Goal: Information Seeking & Learning: Compare options

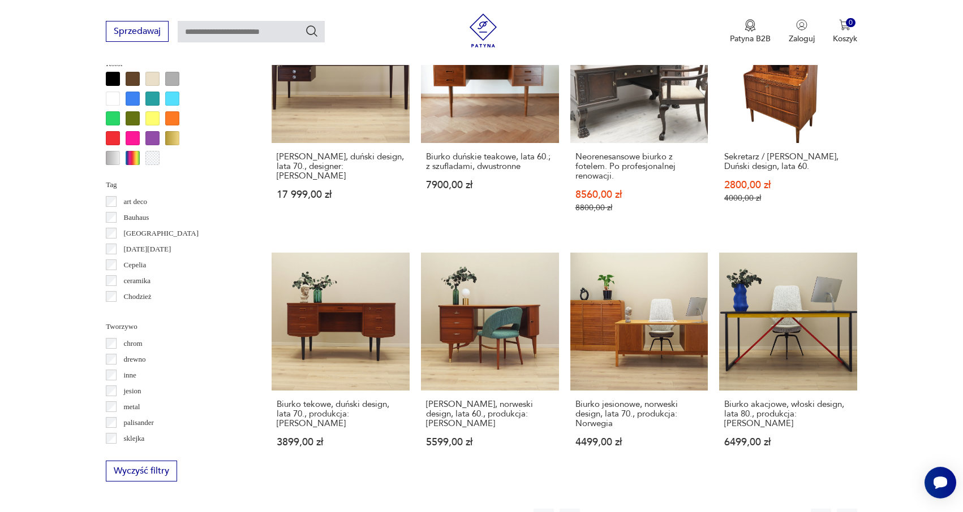
scroll to position [1001, 0]
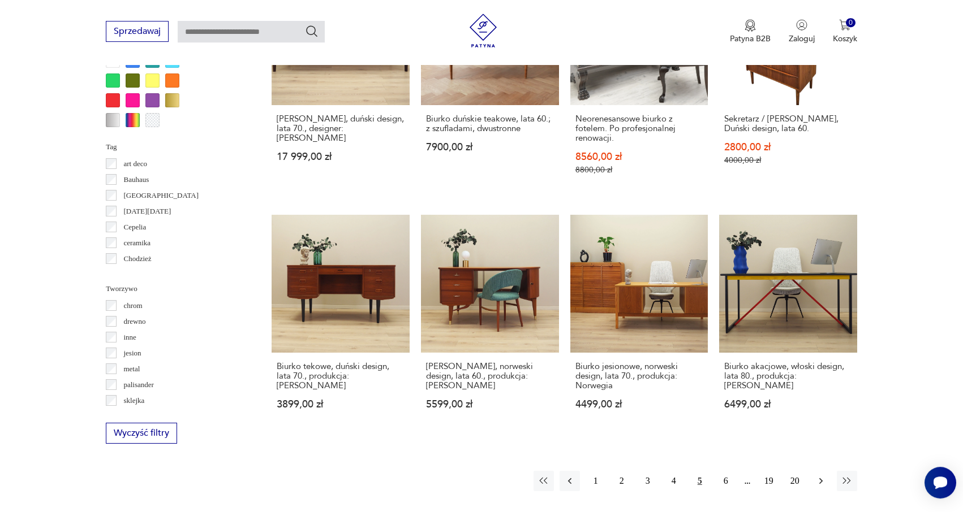
click at [815, 476] on icon "button" at bounding box center [820, 481] width 11 height 11
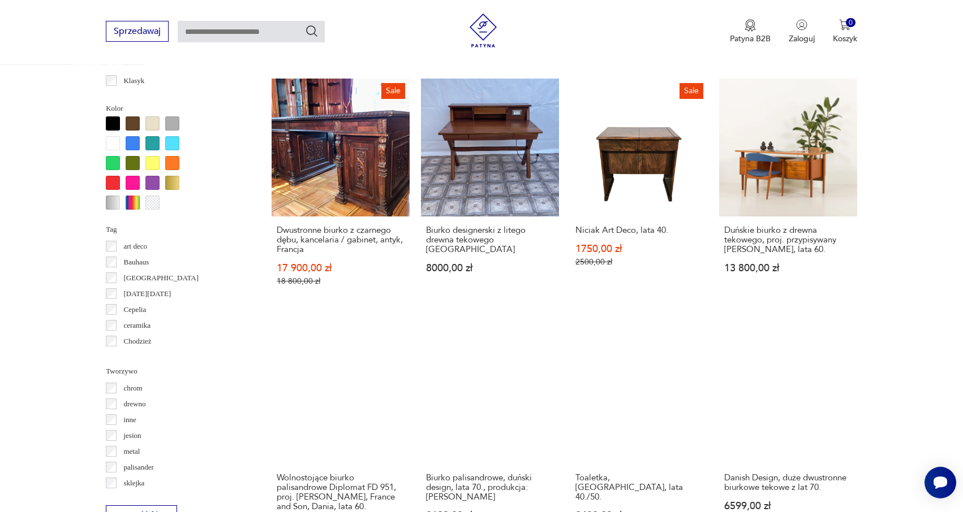
scroll to position [1181, 0]
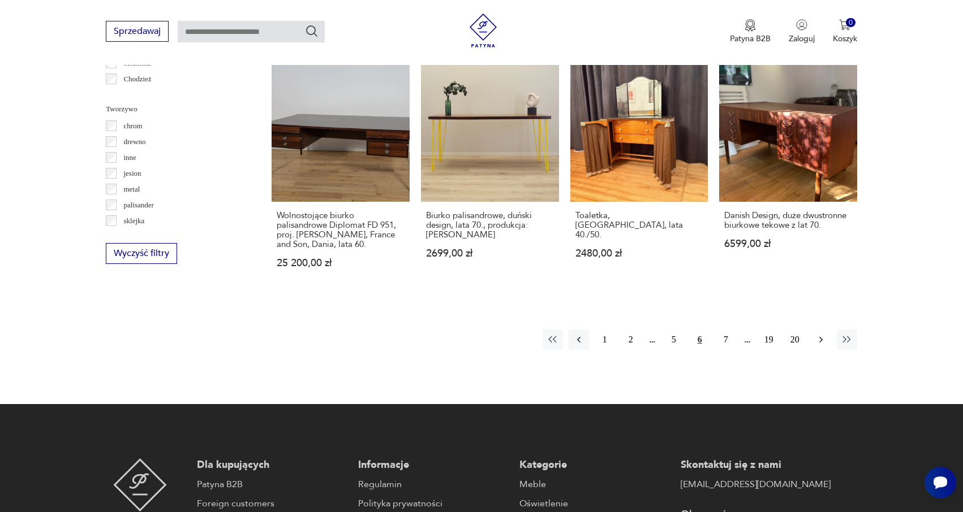
click at [821, 334] on icon "button" at bounding box center [820, 339] width 11 height 11
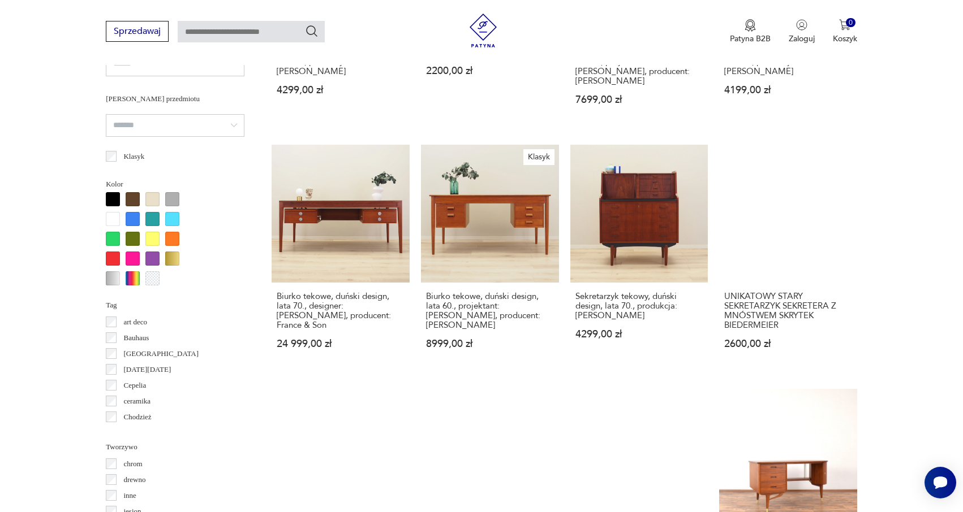
scroll to position [1073, 0]
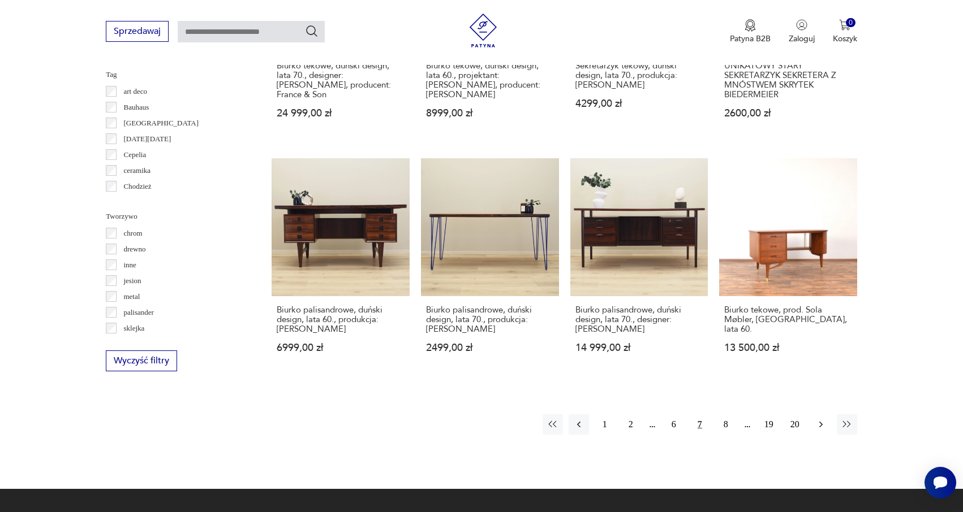
click at [823, 419] on icon "button" at bounding box center [820, 424] width 11 height 11
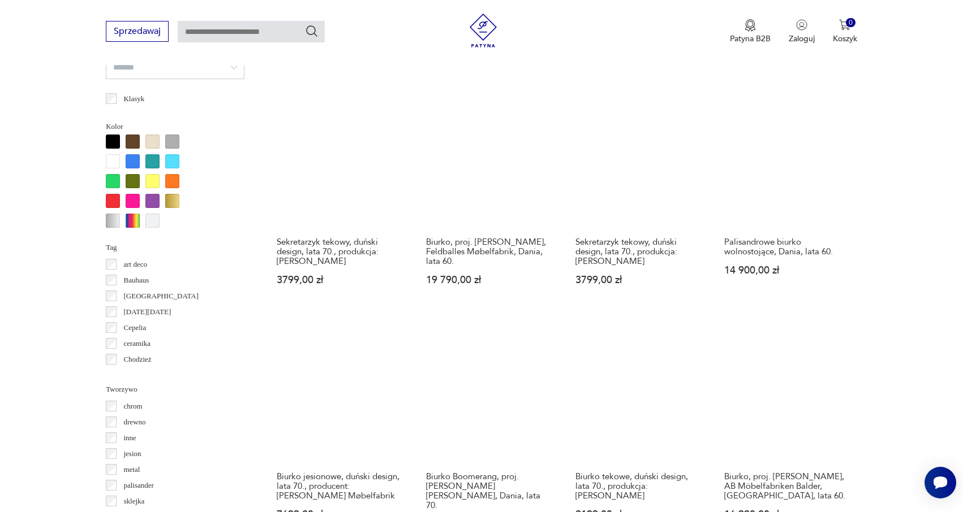
scroll to position [1217, 0]
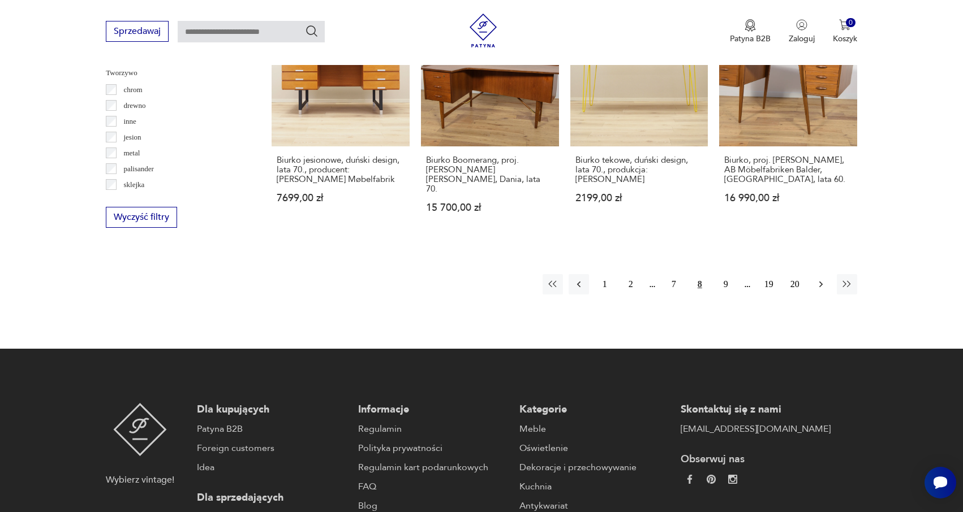
click at [822, 279] on icon "button" at bounding box center [820, 284] width 11 height 11
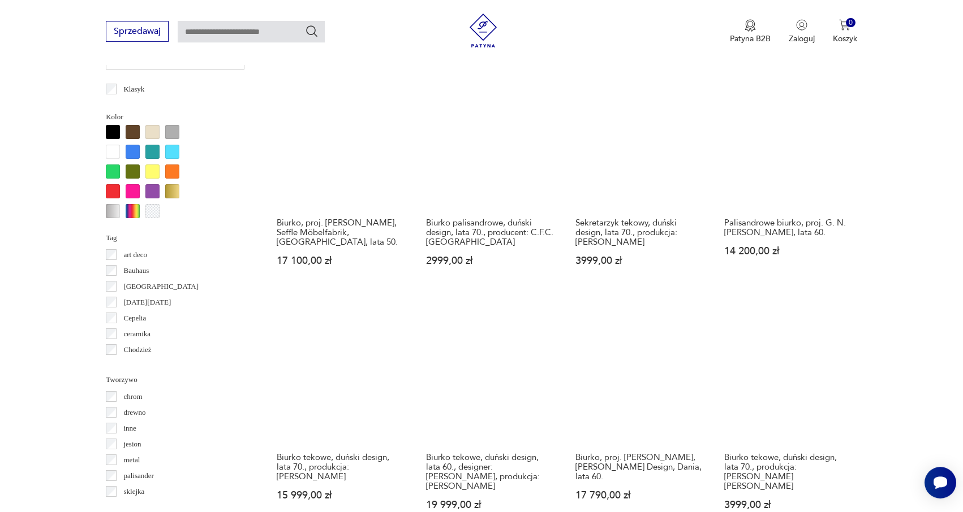
scroll to position [1009, 0]
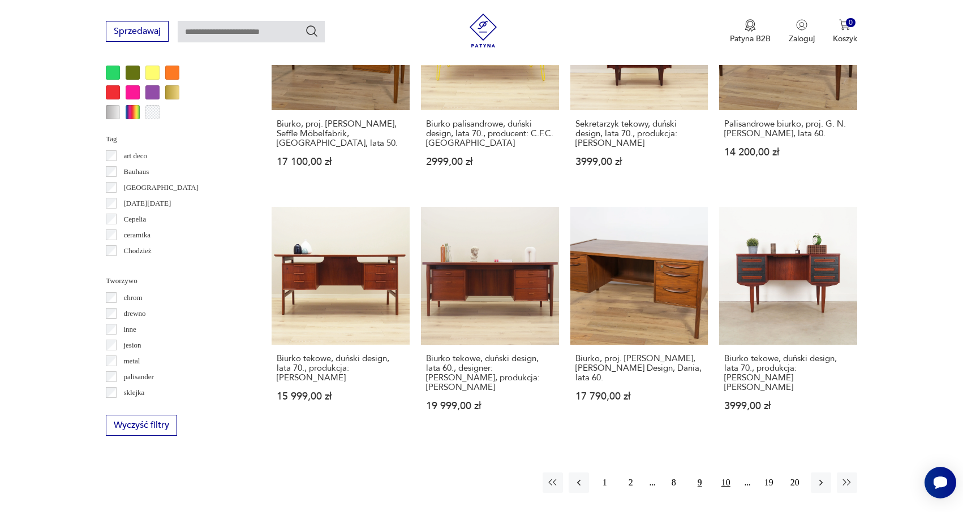
click at [724, 473] on button "10" at bounding box center [725, 483] width 20 height 20
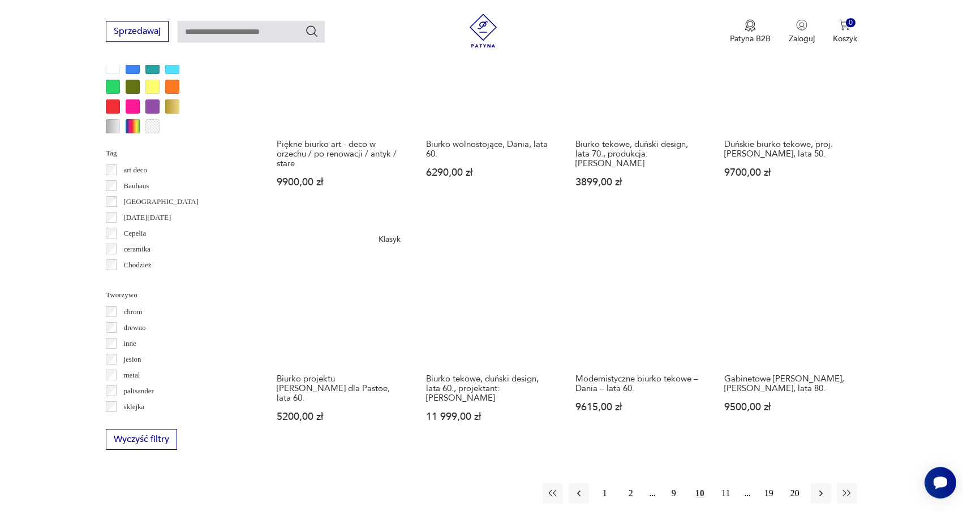
scroll to position [1072, 0]
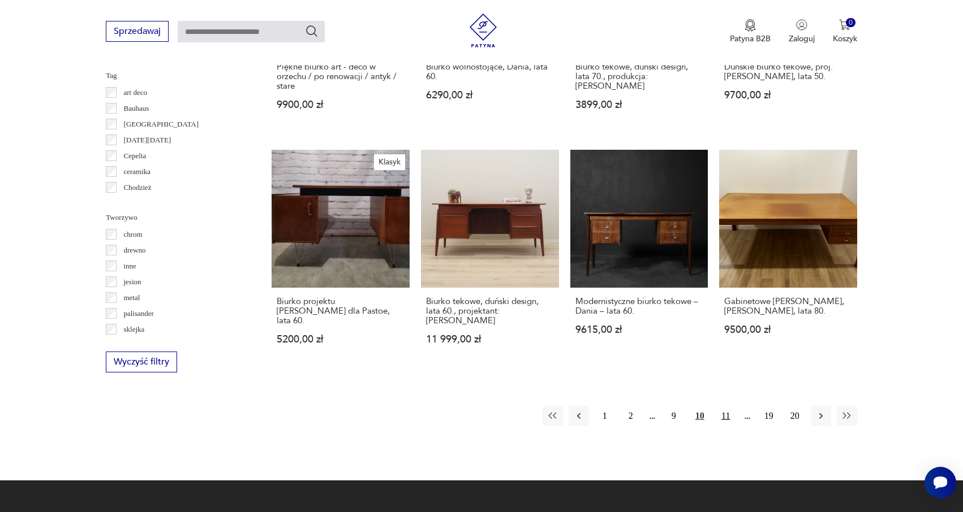
click at [726, 406] on button "11" at bounding box center [725, 416] width 20 height 20
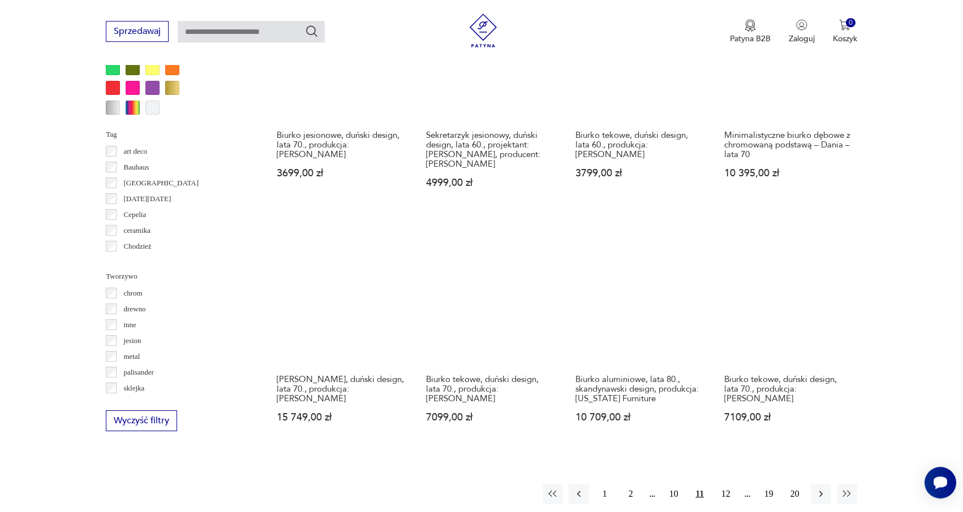
scroll to position [1109, 0]
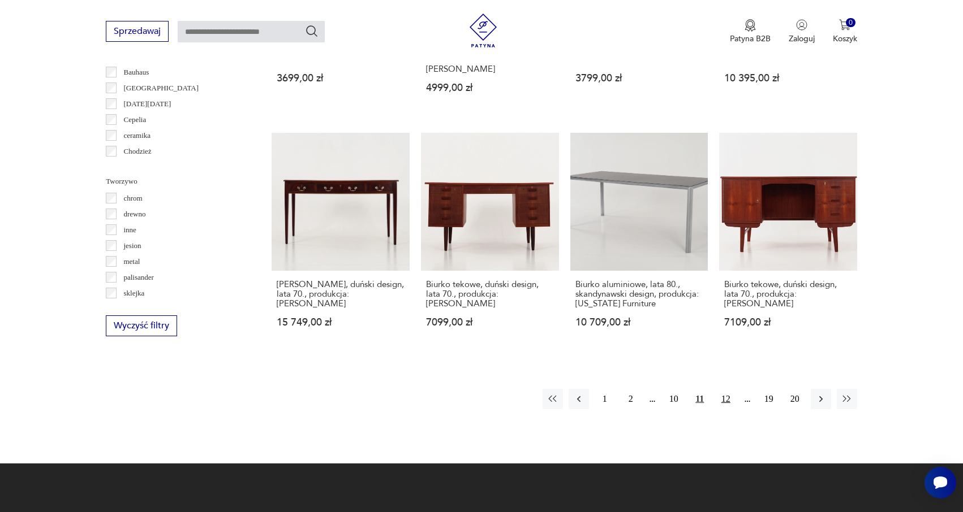
click at [724, 389] on button "12" at bounding box center [725, 399] width 20 height 20
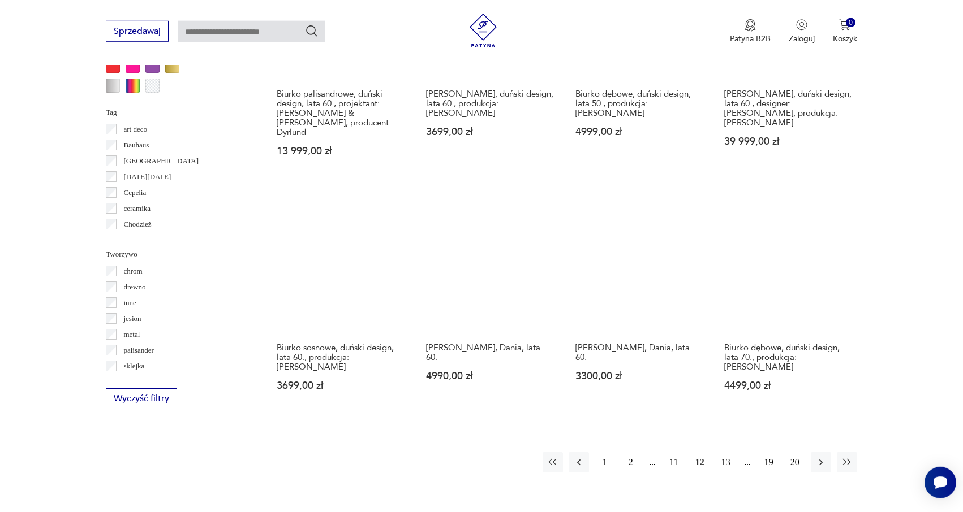
scroll to position [1054, 0]
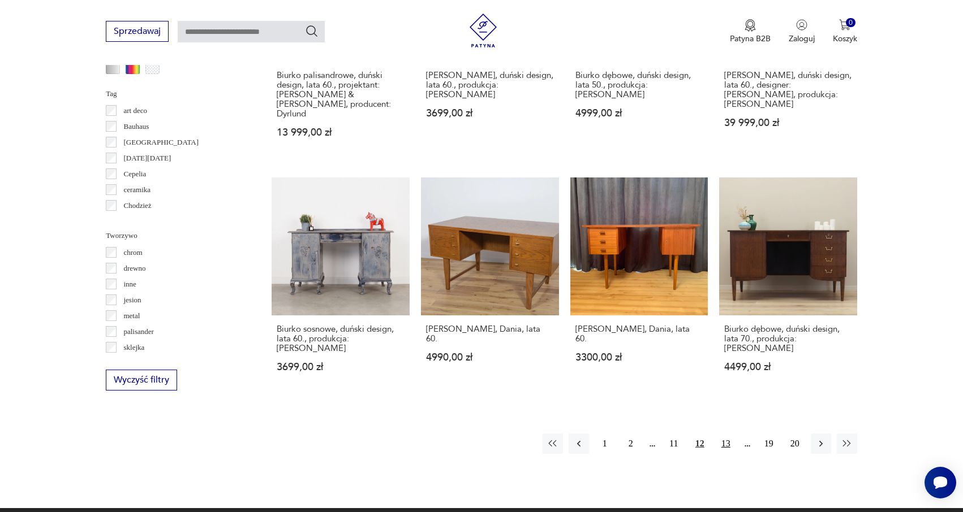
click at [730, 434] on button "13" at bounding box center [725, 444] width 20 height 20
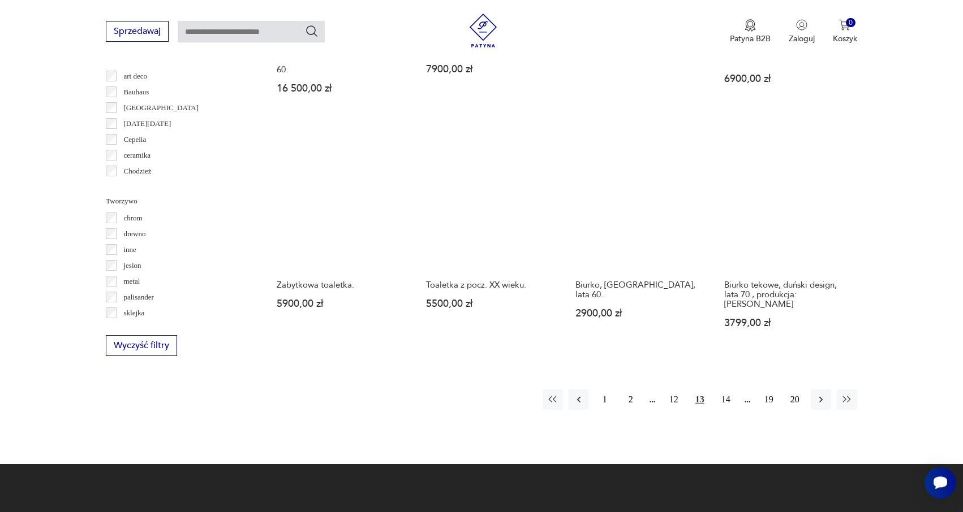
scroll to position [1172, 0]
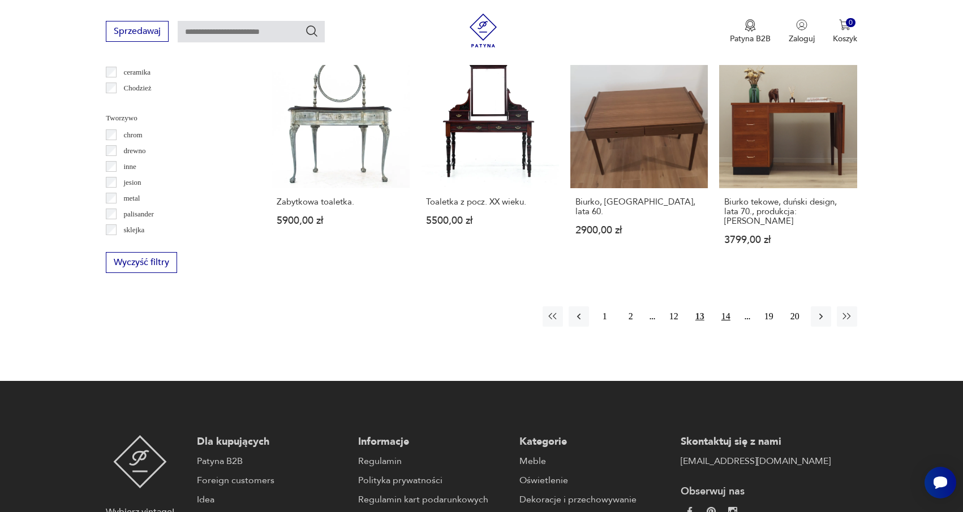
click at [725, 307] on button "14" at bounding box center [725, 317] width 20 height 20
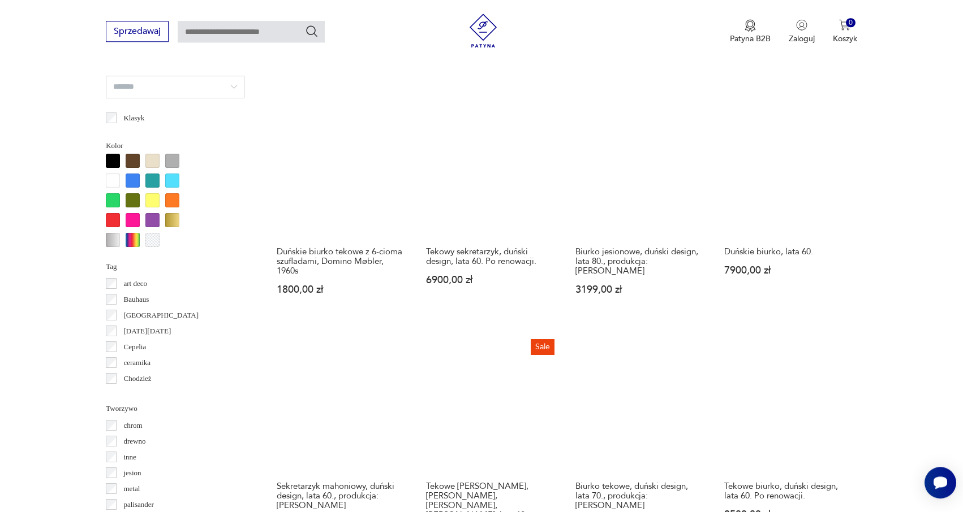
scroll to position [973, 0]
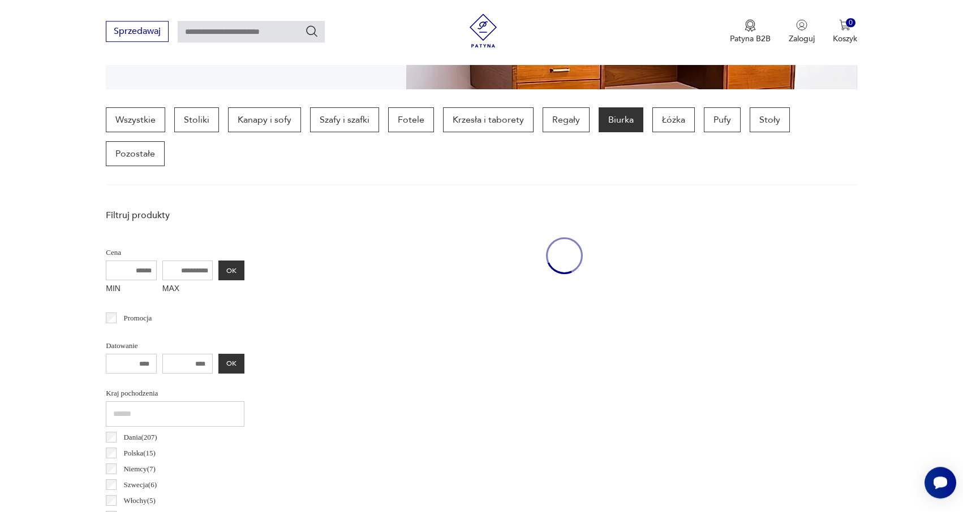
scroll to position [267, 0]
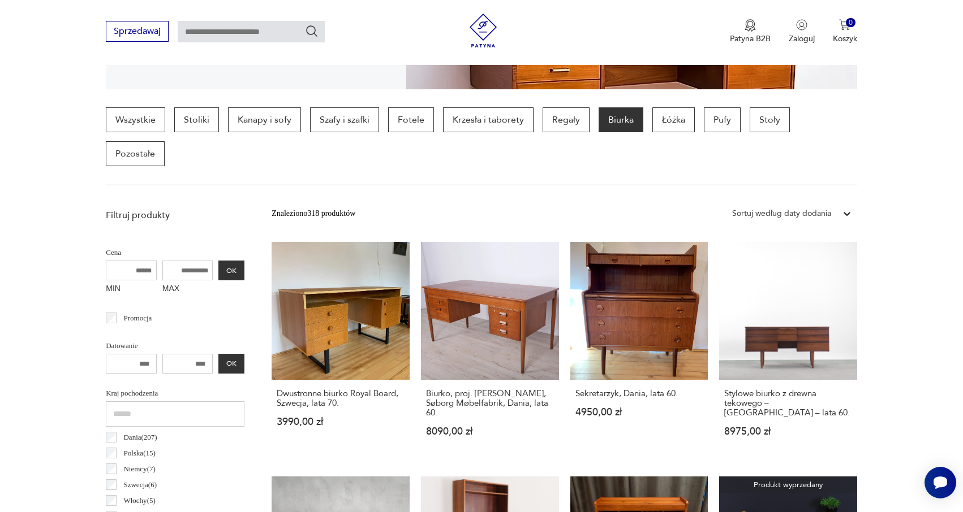
scroll to position [973, 0]
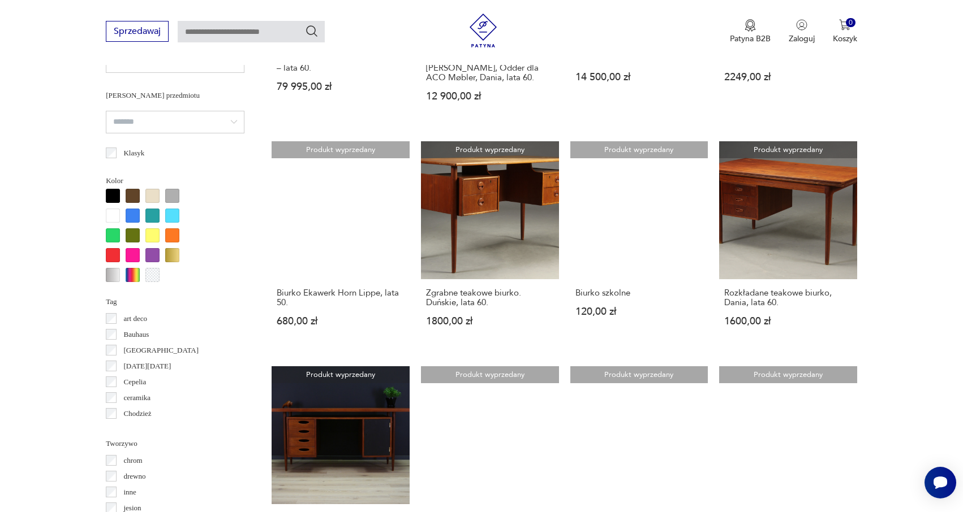
scroll to position [1100, 0]
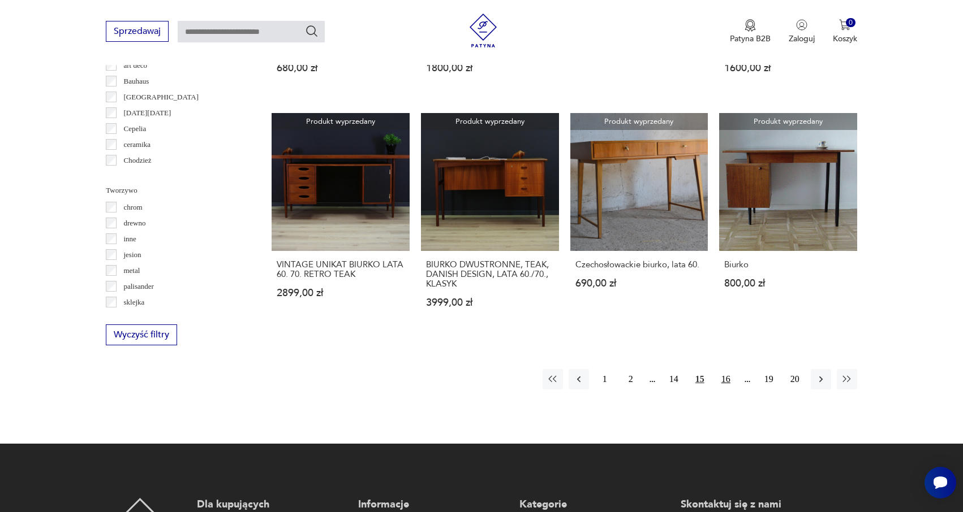
click at [730, 369] on button "16" at bounding box center [725, 379] width 20 height 20
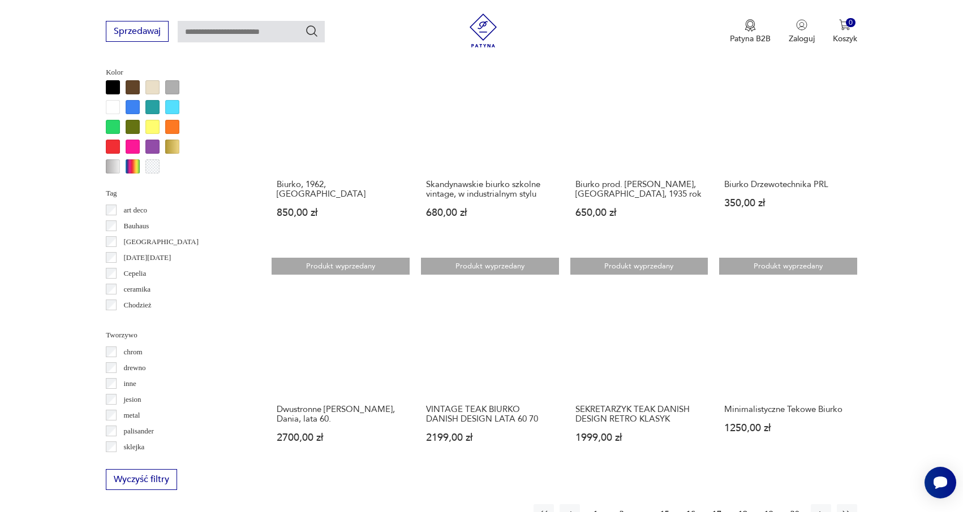
scroll to position [1289, 0]
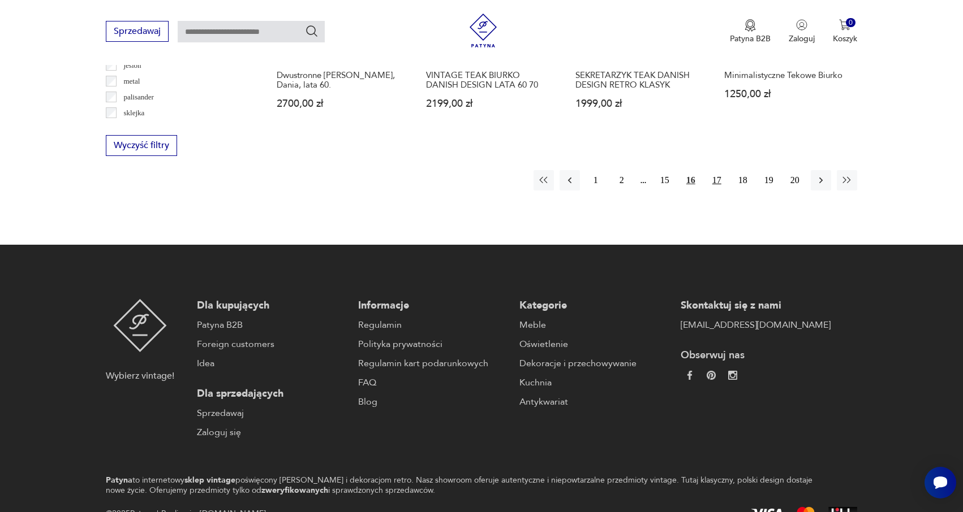
click at [719, 170] on button "17" at bounding box center [716, 180] width 20 height 20
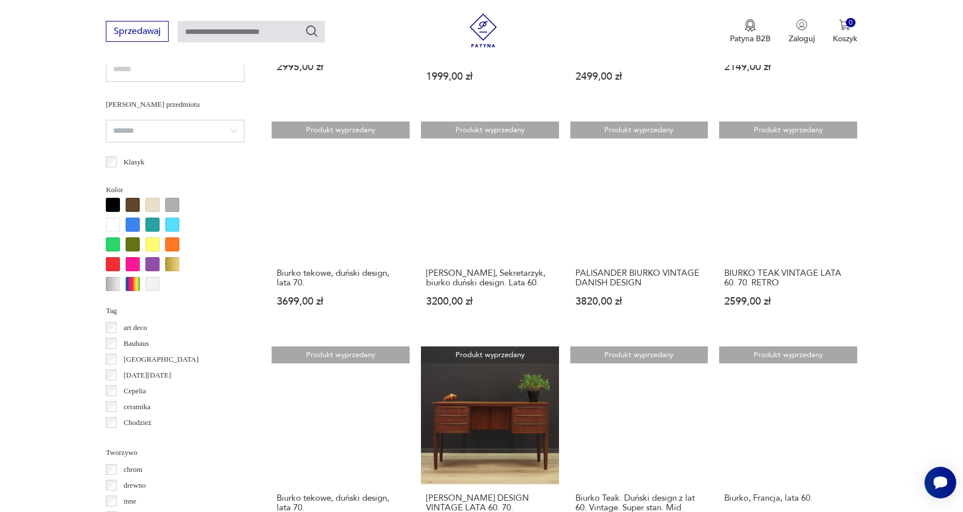
scroll to position [1072, 0]
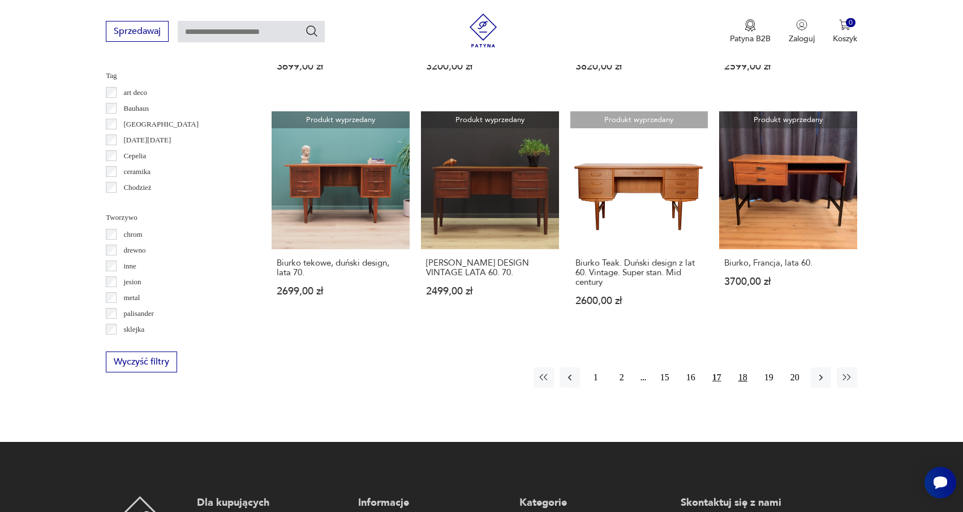
click at [747, 368] on button "18" at bounding box center [742, 378] width 20 height 20
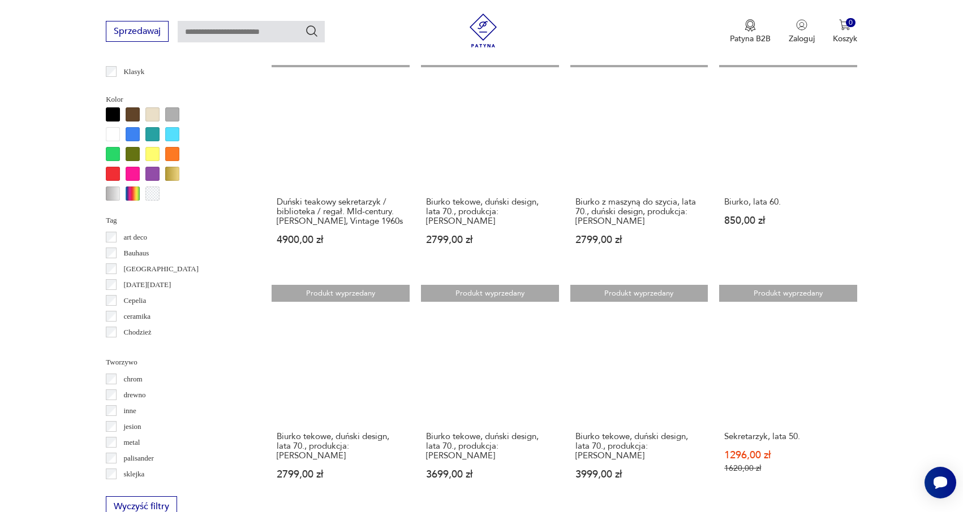
scroll to position [1118, 0]
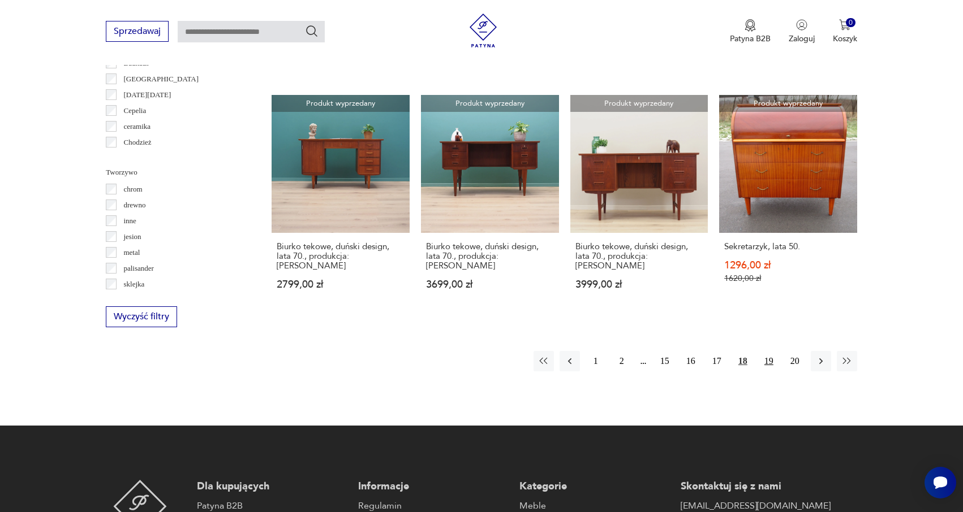
click at [769, 351] on button "19" at bounding box center [768, 361] width 20 height 20
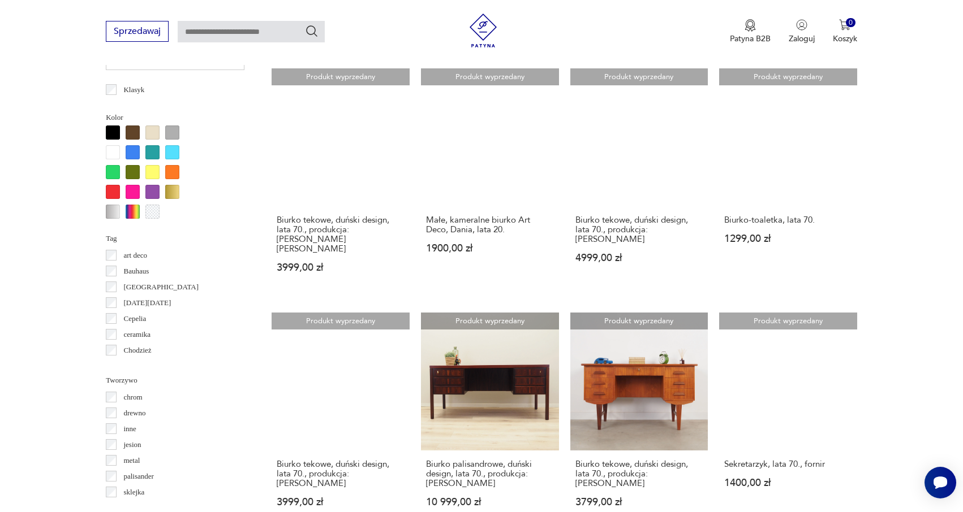
scroll to position [1172, 0]
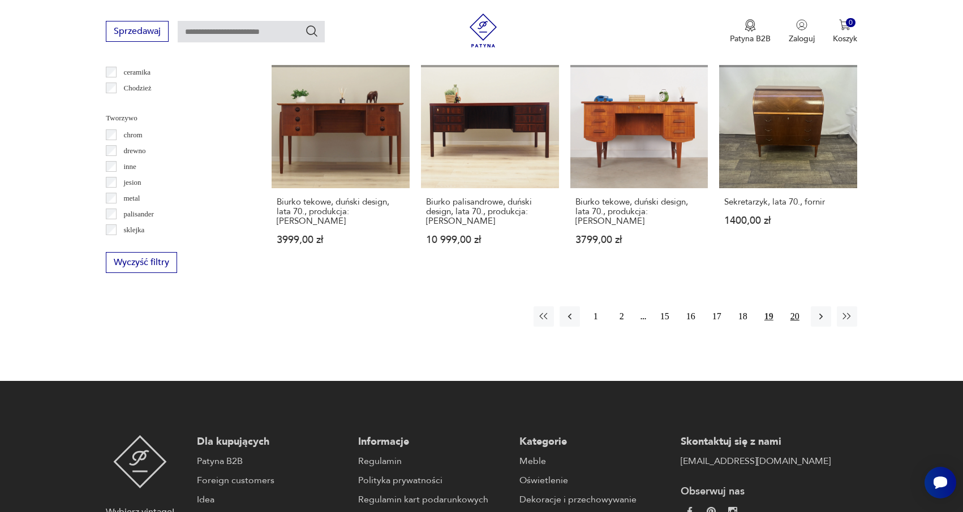
click at [795, 307] on button "20" at bounding box center [794, 317] width 20 height 20
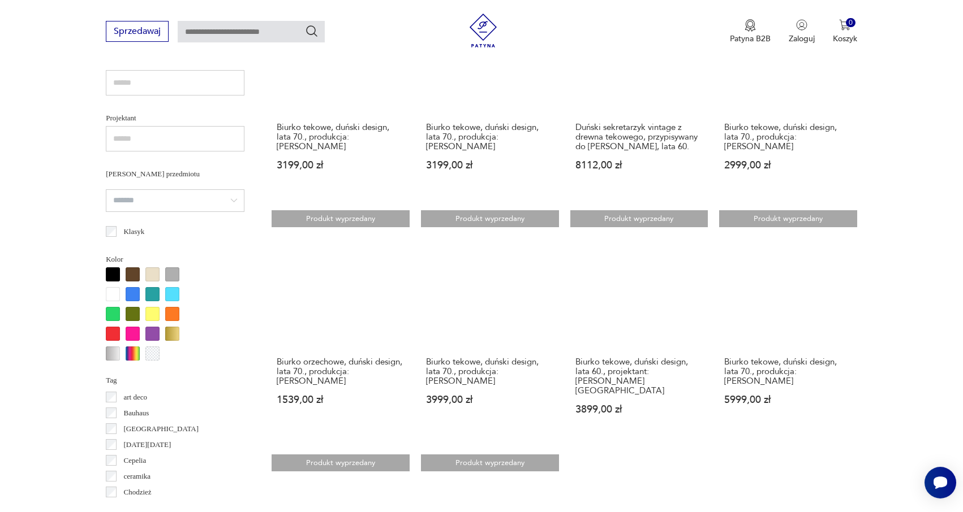
scroll to position [964, 0]
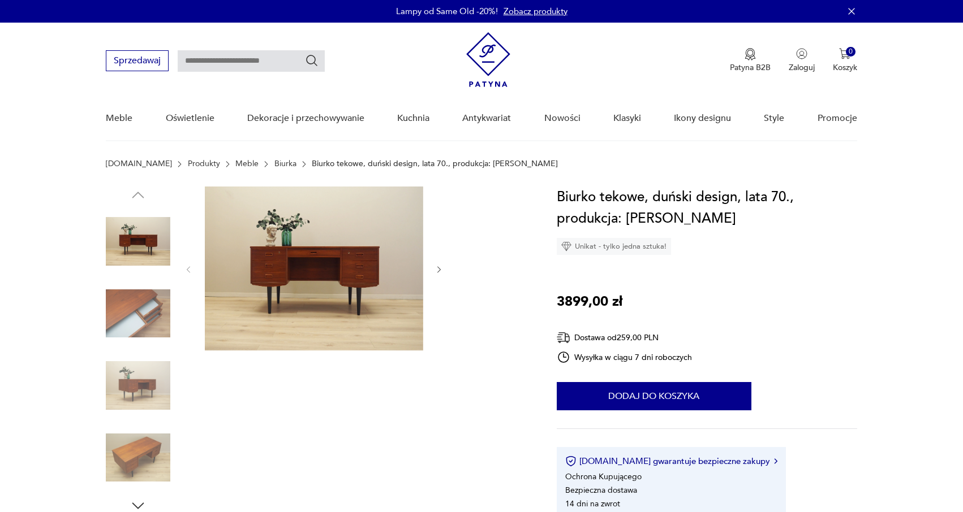
click at [308, 227] on img at bounding box center [314, 269] width 218 height 164
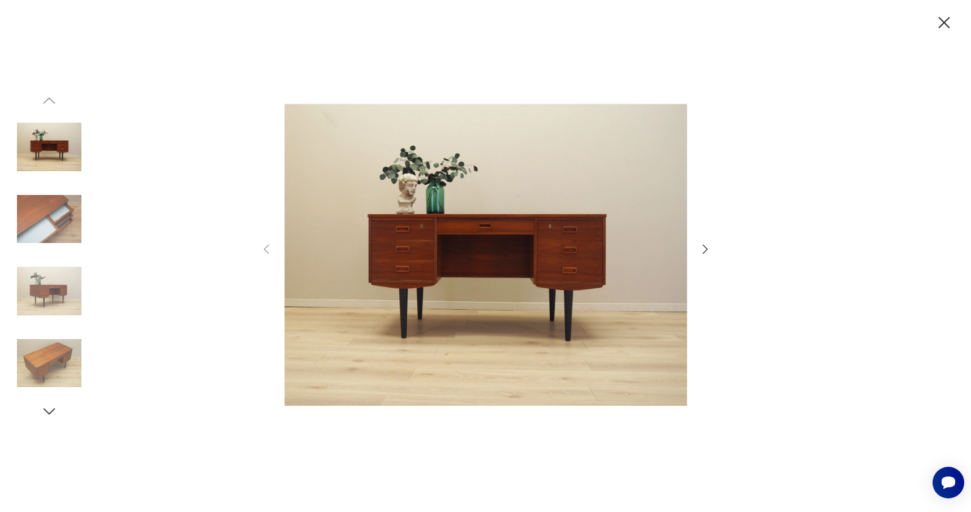
click at [708, 248] on icon "button" at bounding box center [706, 250] width 14 height 14
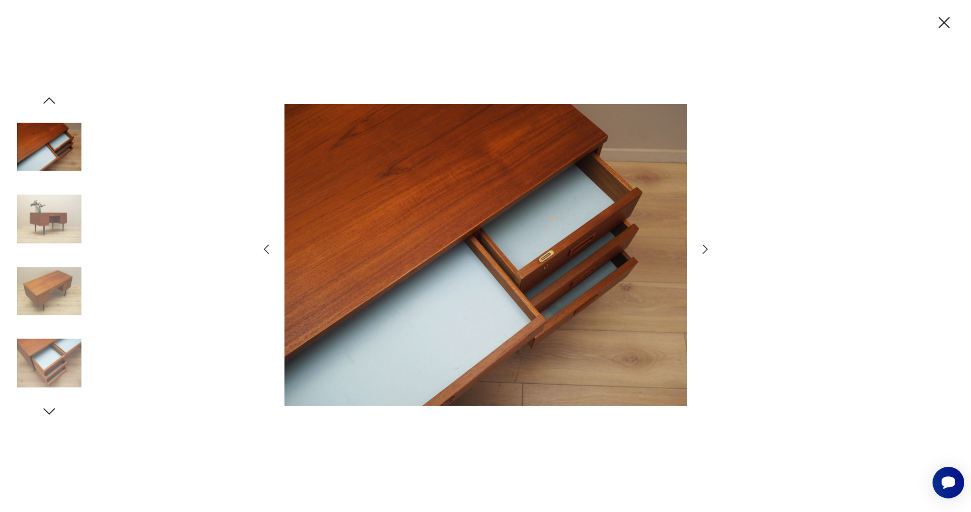
click at [708, 248] on icon "button" at bounding box center [706, 250] width 14 height 14
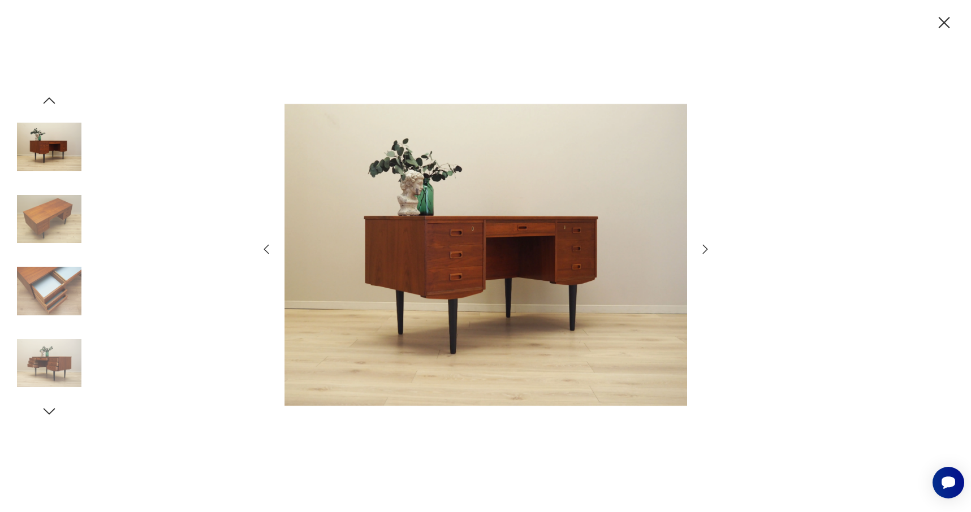
click at [708, 248] on icon "button" at bounding box center [706, 250] width 14 height 14
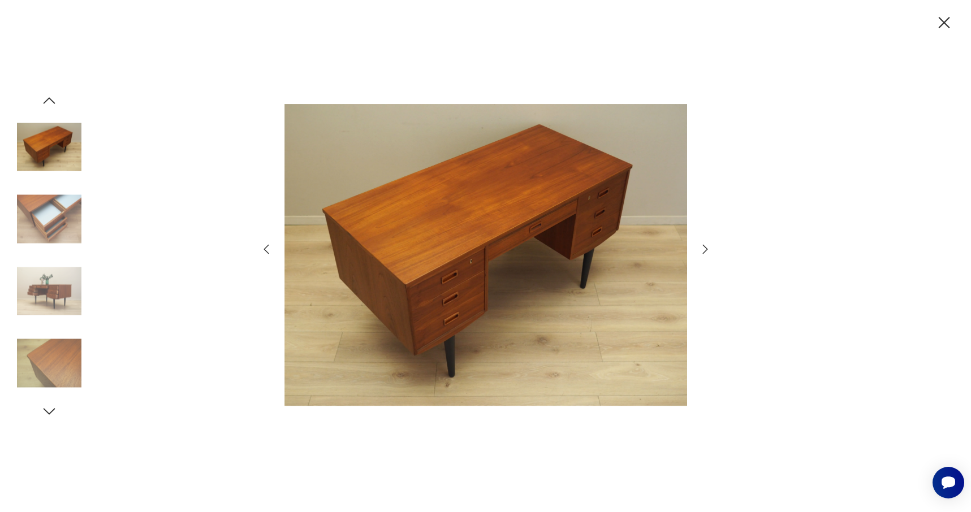
click at [708, 248] on icon "button" at bounding box center [706, 250] width 14 height 14
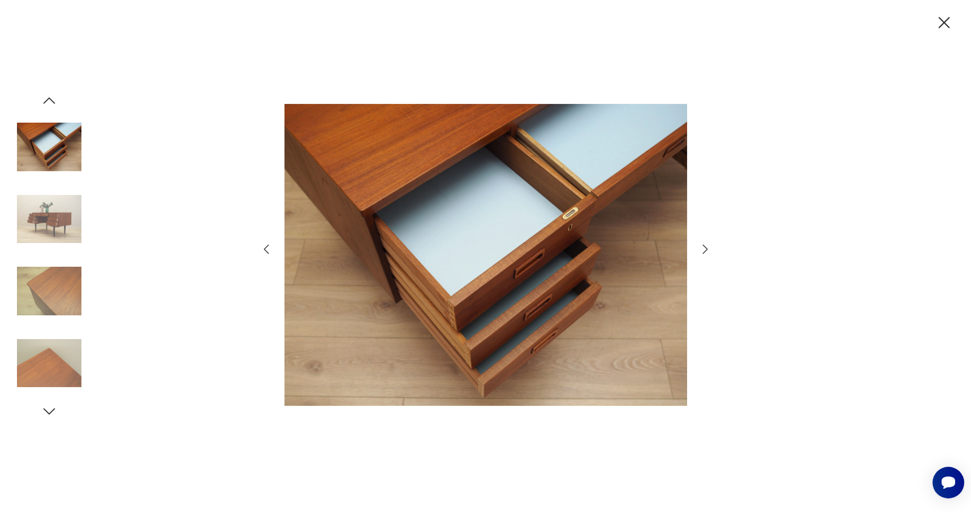
click at [708, 248] on icon "button" at bounding box center [706, 250] width 14 height 14
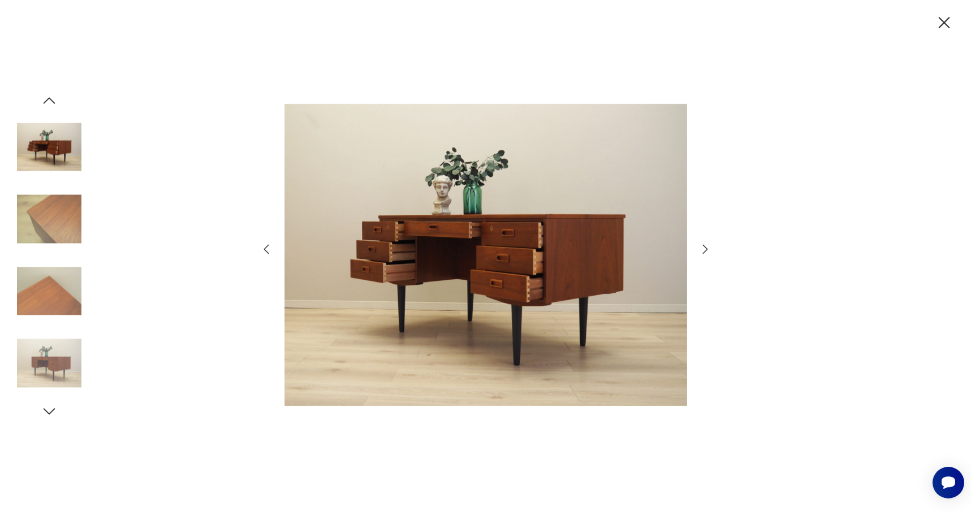
drag, startPoint x: 36, startPoint y: 414, endPoint x: 43, endPoint y: 408, distance: 8.8
click at [36, 414] on div at bounding box center [49, 256] width 64 height 328
click at [50, 408] on icon "button" at bounding box center [49, 411] width 17 height 17
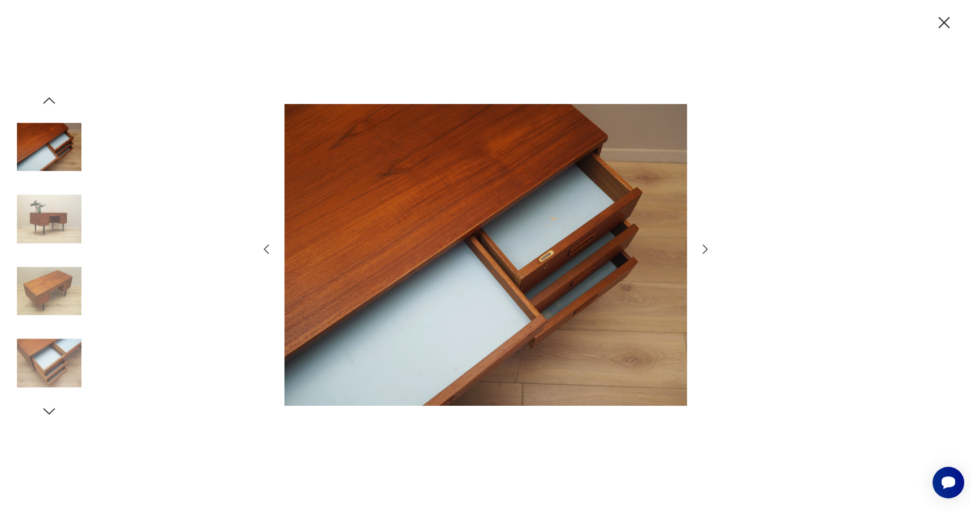
click at [949, 20] on icon "button" at bounding box center [944, 23] width 20 height 20
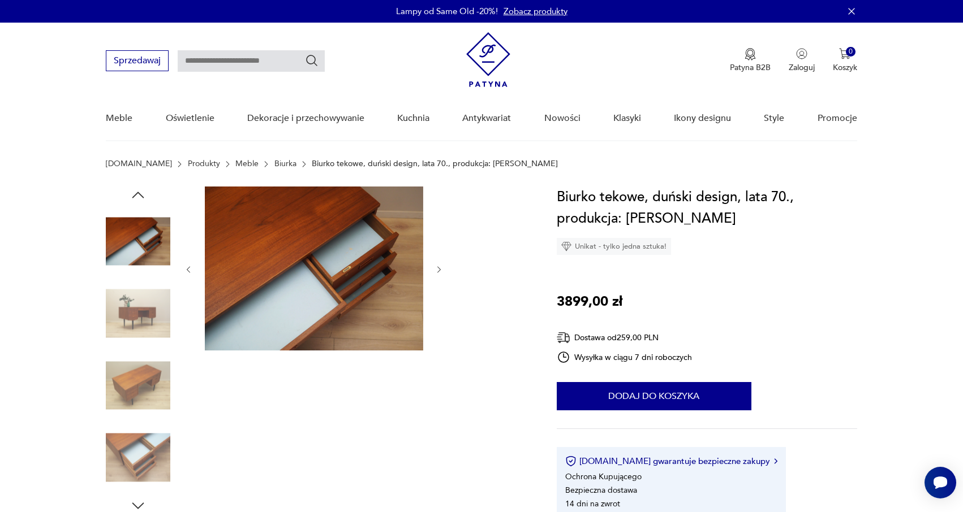
click at [153, 325] on img at bounding box center [138, 314] width 64 height 64
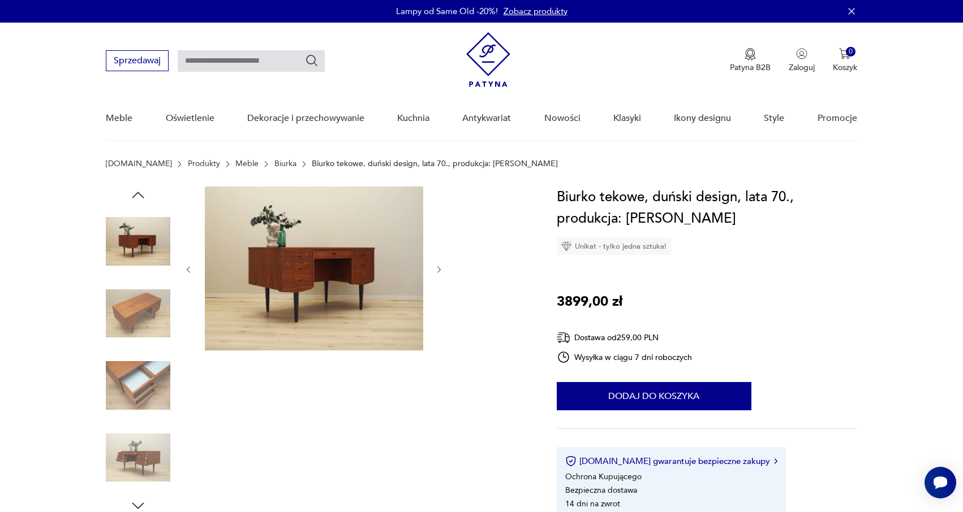
click at [133, 449] on img at bounding box center [138, 458] width 64 height 64
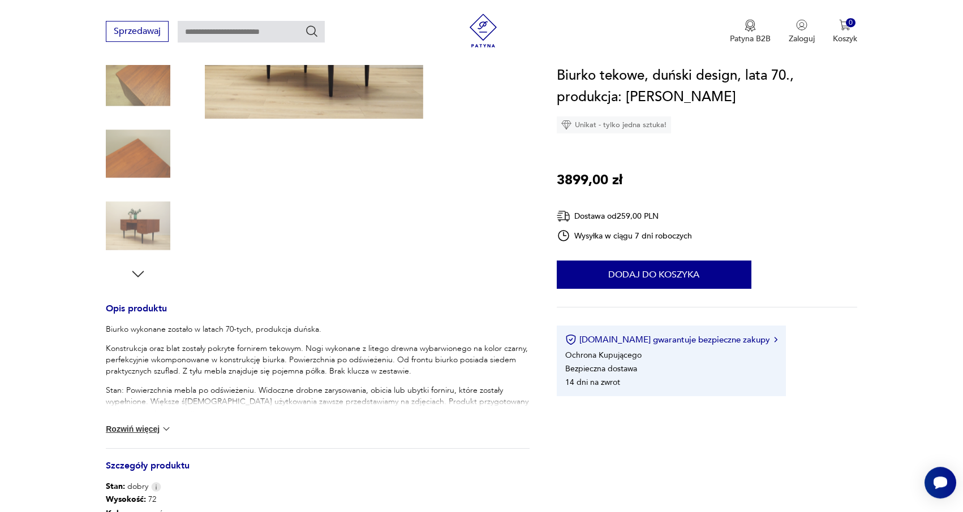
scroll to position [308, 0]
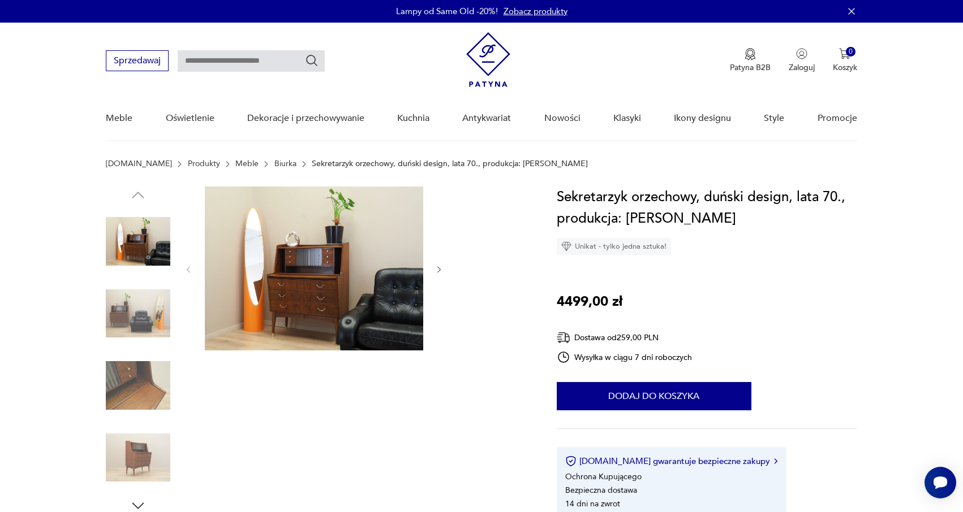
click at [365, 234] on img at bounding box center [314, 269] width 218 height 164
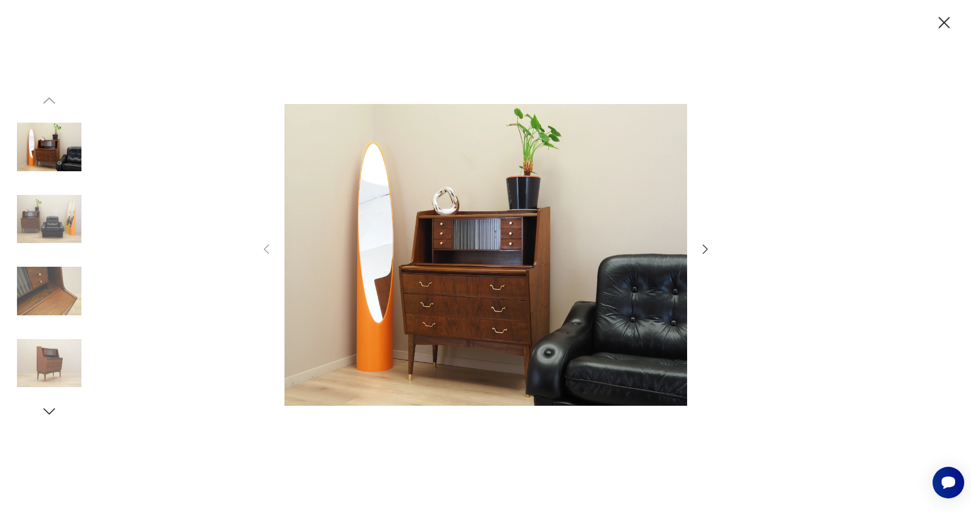
click at [468, 241] on img at bounding box center [485, 255] width 403 height 410
click at [701, 249] on icon "button" at bounding box center [706, 250] width 14 height 14
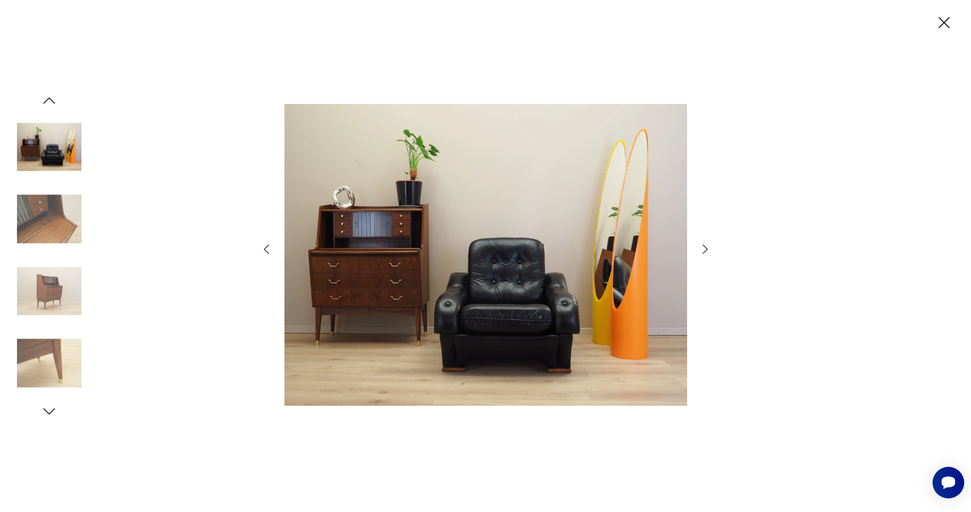
click at [701, 249] on icon "button" at bounding box center [706, 250] width 14 height 14
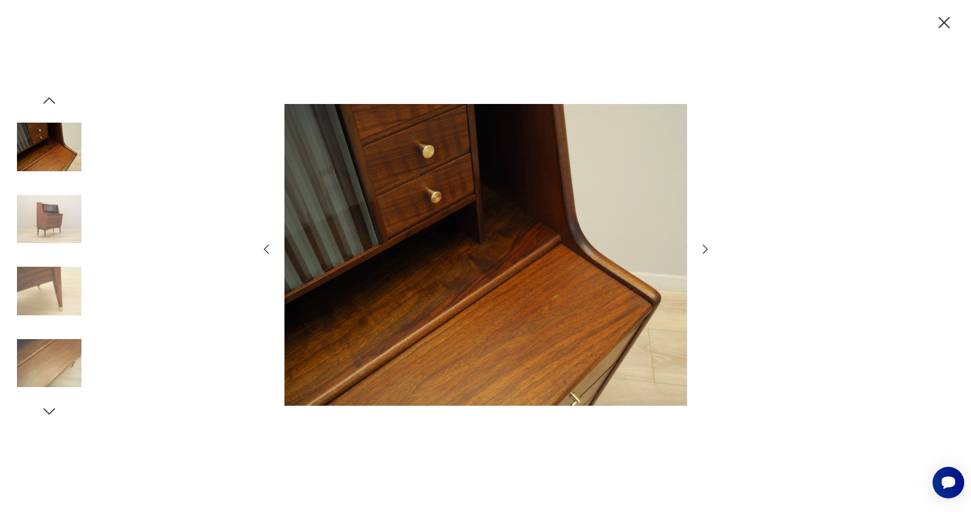
click at [701, 249] on icon "button" at bounding box center [706, 250] width 14 height 14
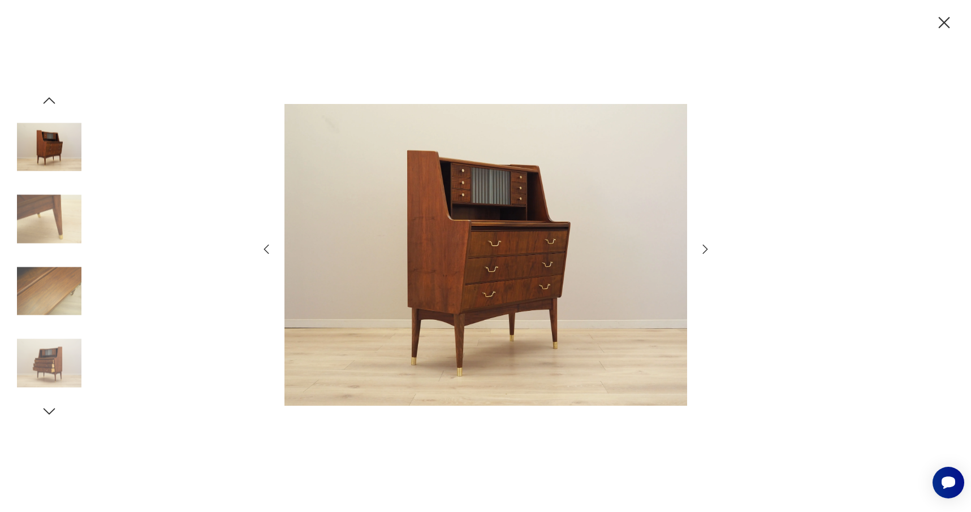
click at [701, 249] on icon "button" at bounding box center [706, 250] width 14 height 14
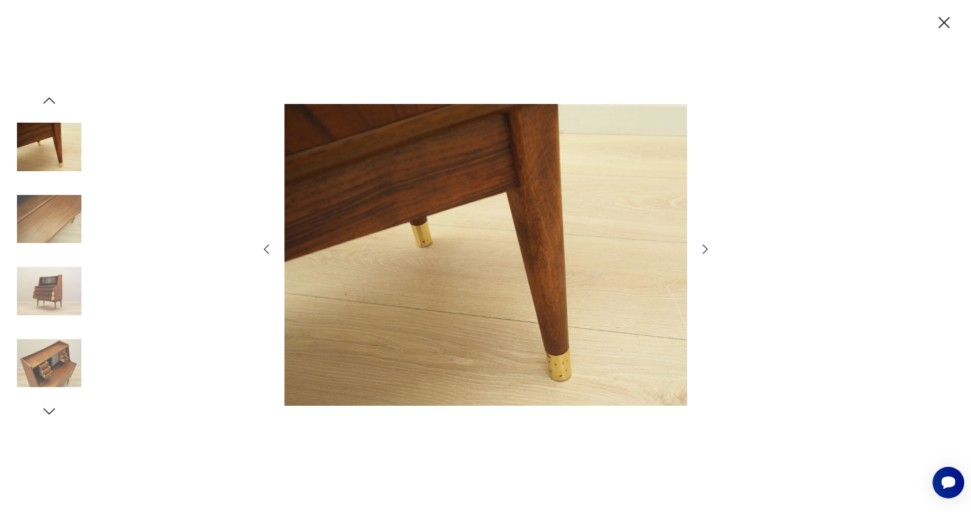
click at [701, 249] on icon "button" at bounding box center [706, 250] width 14 height 14
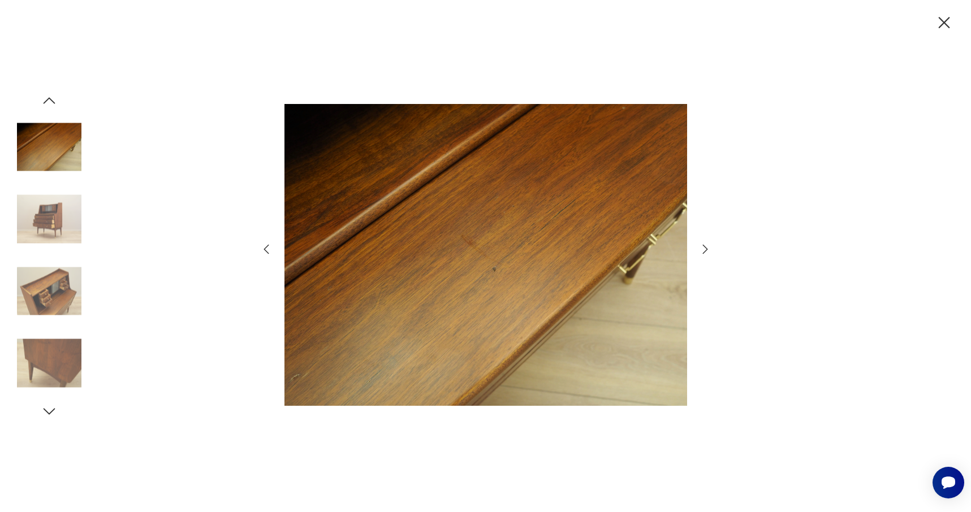
click at [701, 249] on icon "button" at bounding box center [706, 250] width 14 height 14
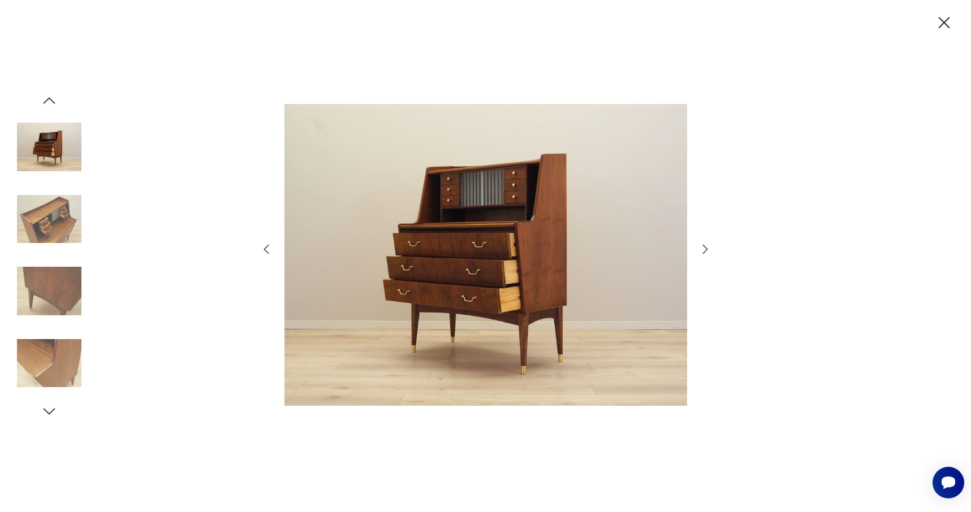
click at [701, 249] on icon "button" at bounding box center [706, 250] width 14 height 14
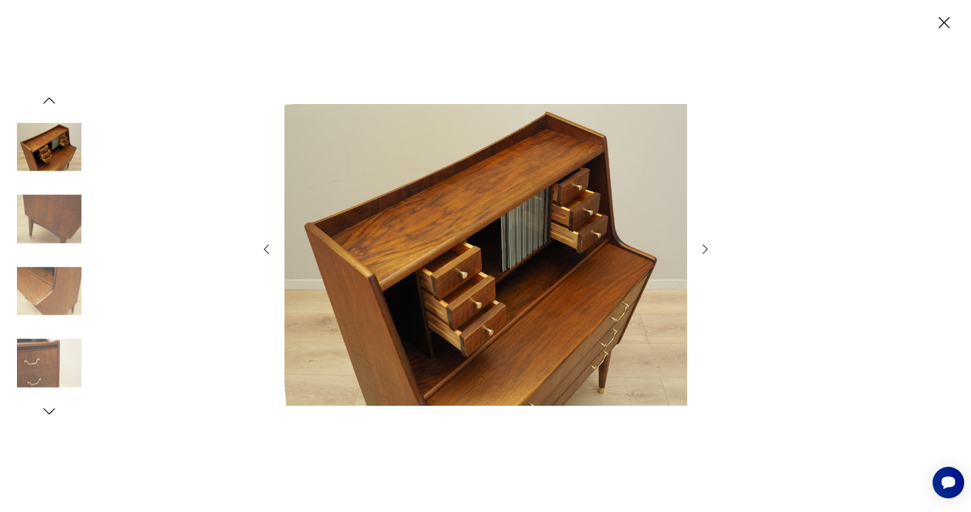
click at [701, 249] on icon "button" at bounding box center [706, 250] width 14 height 14
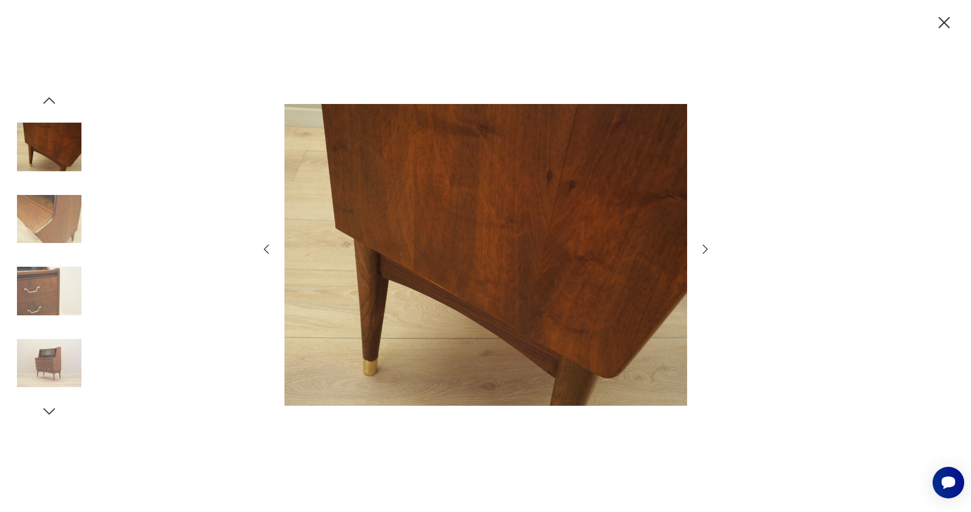
click at [701, 249] on icon "button" at bounding box center [706, 250] width 14 height 14
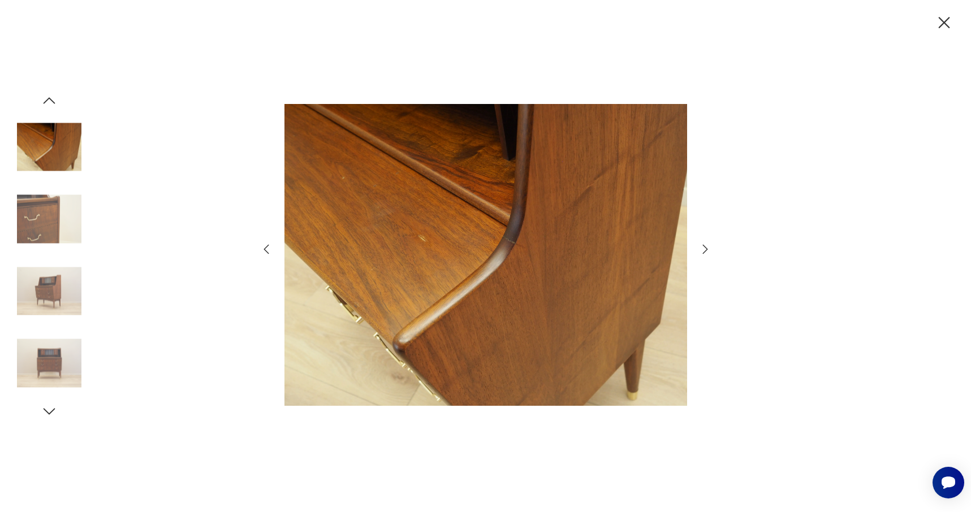
click at [701, 249] on icon "button" at bounding box center [706, 250] width 14 height 14
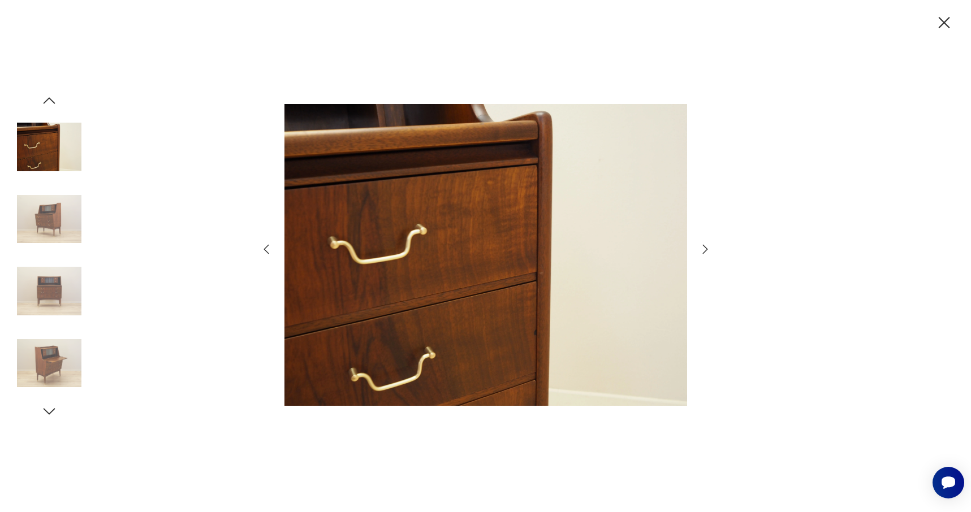
click at [701, 249] on icon "button" at bounding box center [706, 250] width 14 height 14
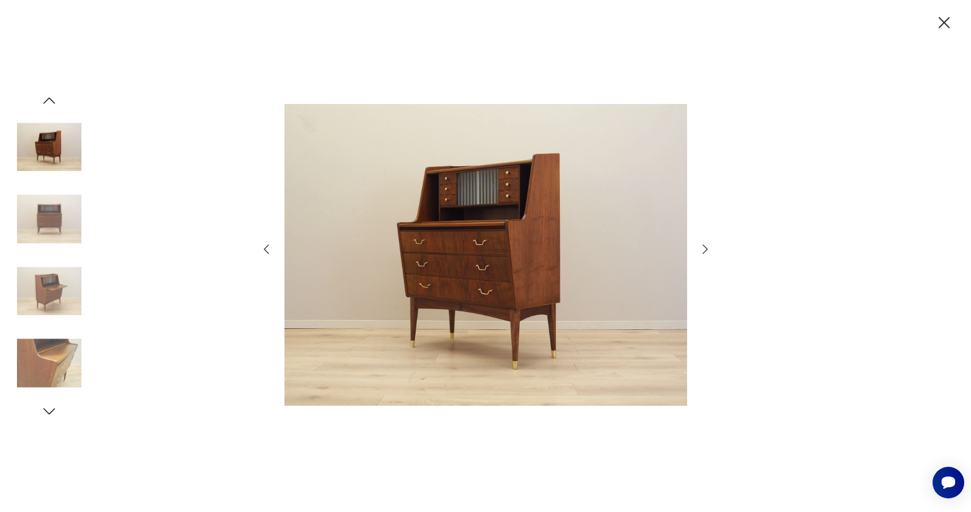
click at [701, 249] on icon "button" at bounding box center [706, 250] width 14 height 14
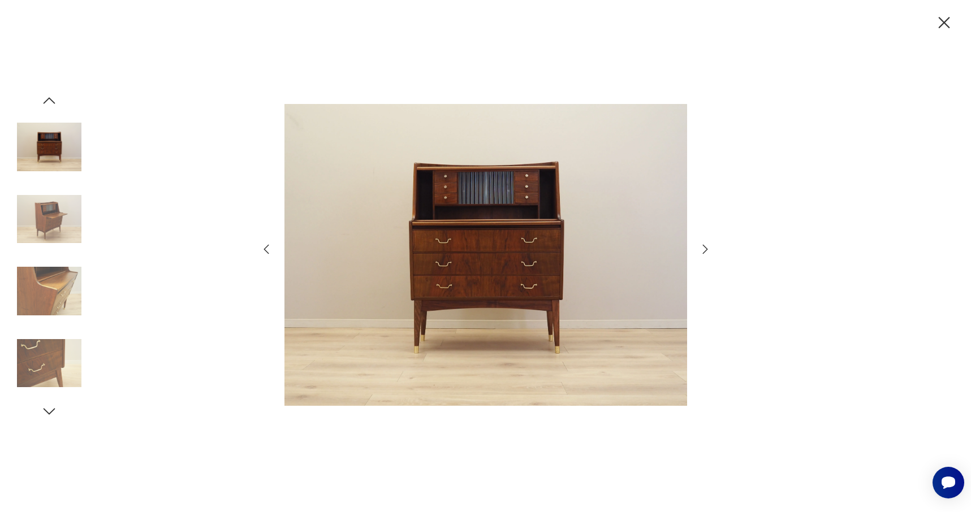
click at [701, 249] on icon "button" at bounding box center [706, 250] width 14 height 14
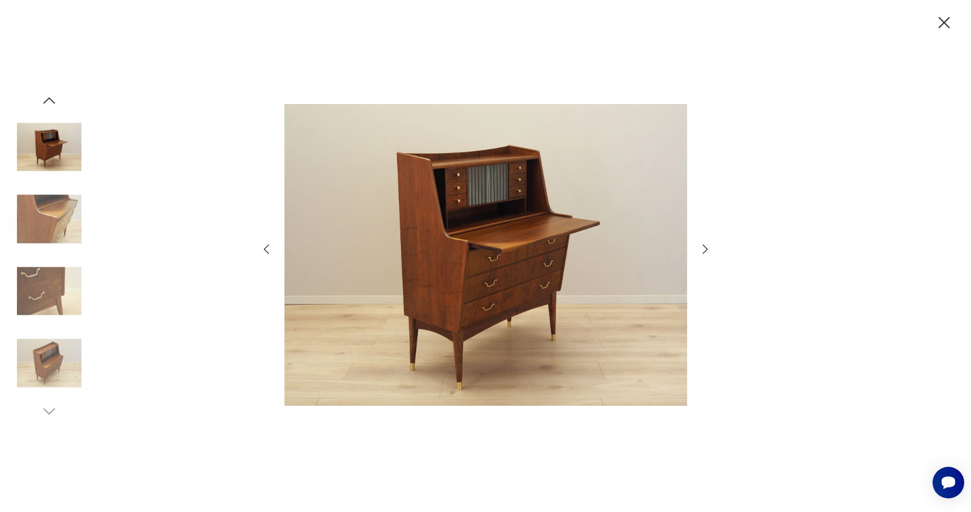
click at [707, 249] on icon "button" at bounding box center [704, 249] width 5 height 9
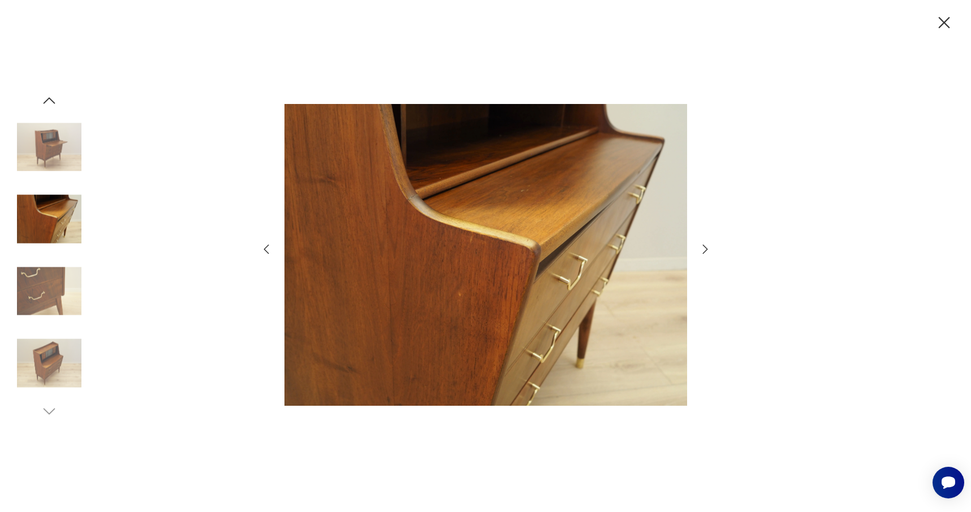
click at [707, 249] on icon "button" at bounding box center [704, 249] width 5 height 9
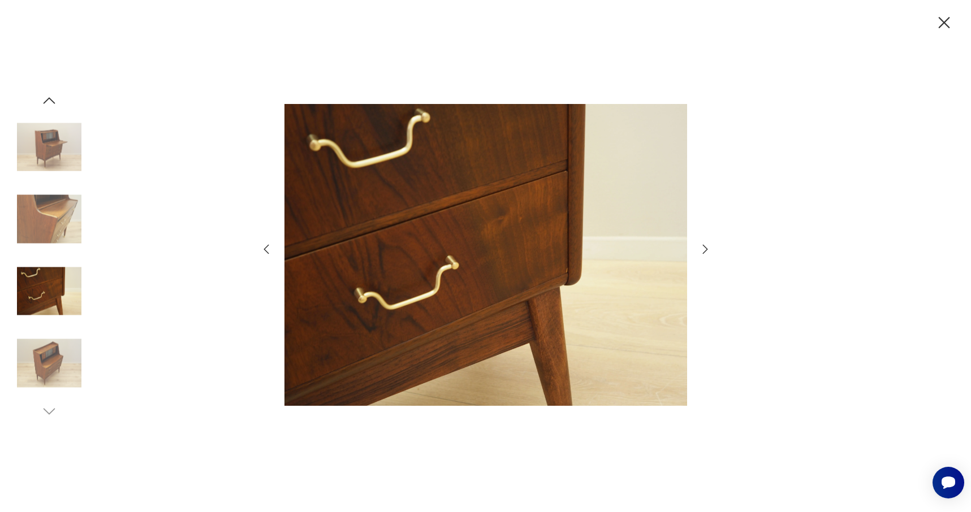
click at [706, 249] on icon "button" at bounding box center [704, 249] width 5 height 9
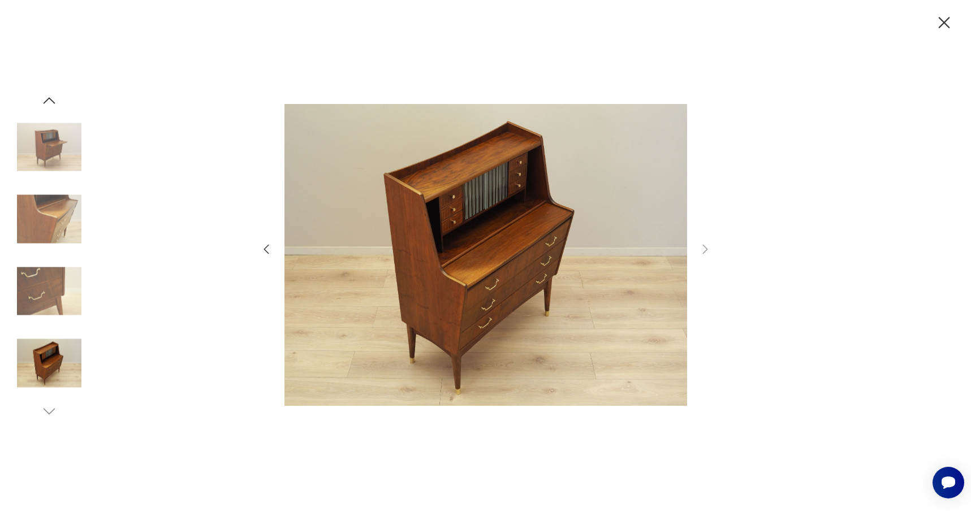
click at [947, 24] on icon "button" at bounding box center [944, 22] width 11 height 11
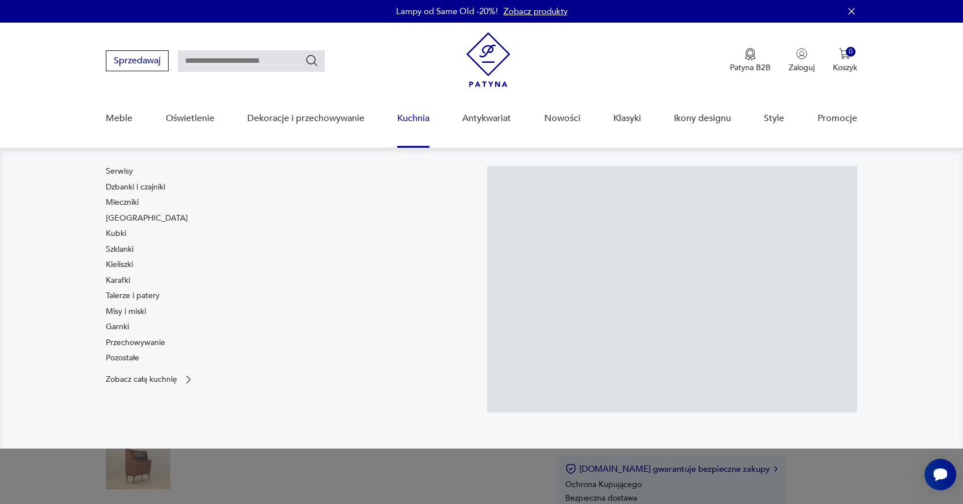
click at [417, 120] on link "Kuchnia" at bounding box center [413, 119] width 32 height 44
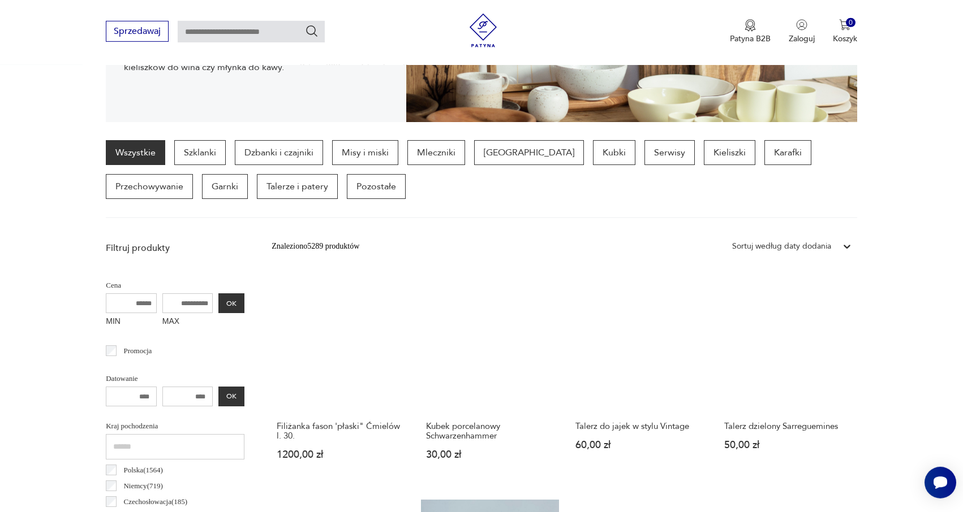
scroll to position [180, 0]
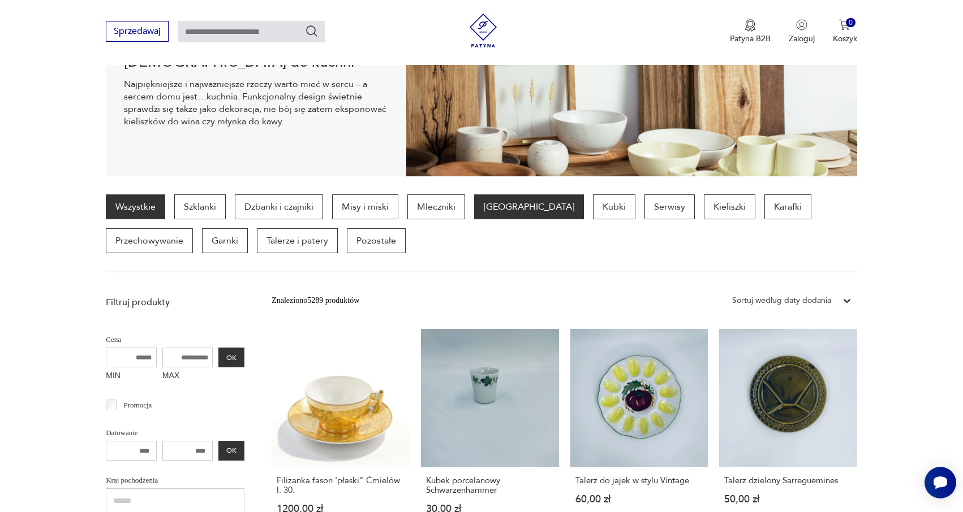
click at [520, 204] on p "Filiżanki" at bounding box center [529, 207] width 110 height 25
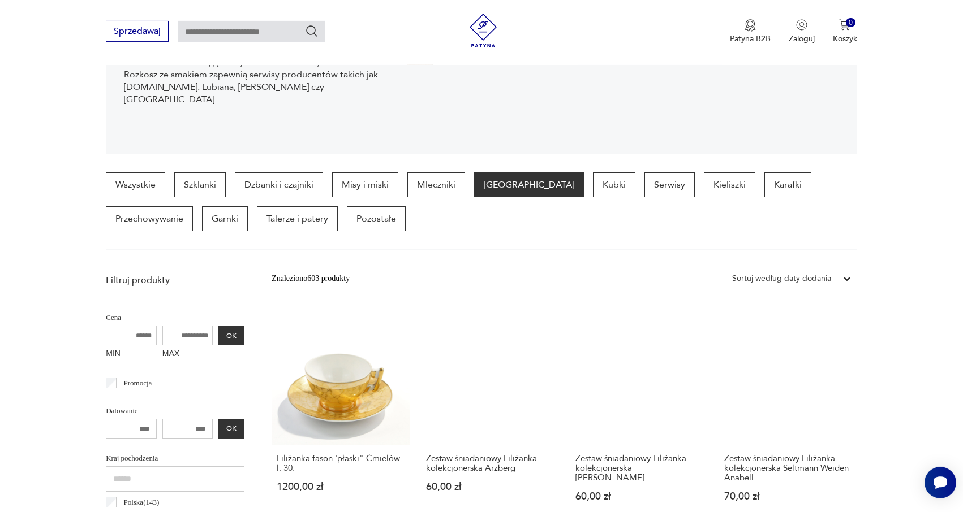
scroll to position [48, 0]
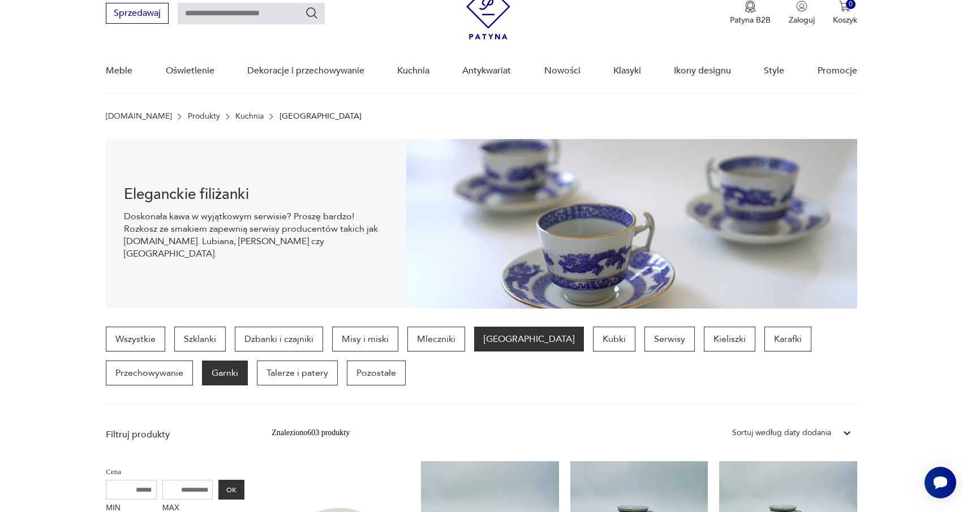
click at [202, 365] on p "Garnki" at bounding box center [225, 373] width 46 height 25
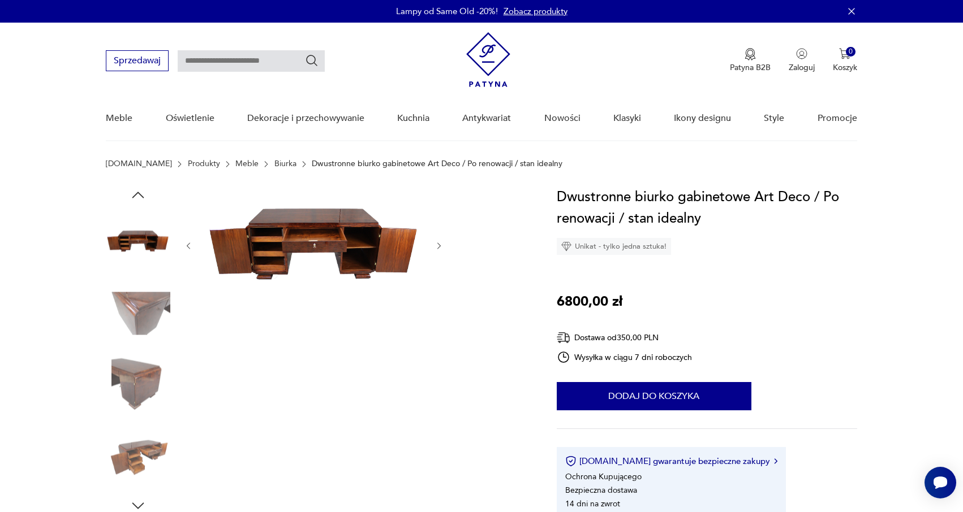
click at [149, 252] on img at bounding box center [138, 241] width 64 height 64
click at [123, 356] on img at bounding box center [138, 385] width 64 height 64
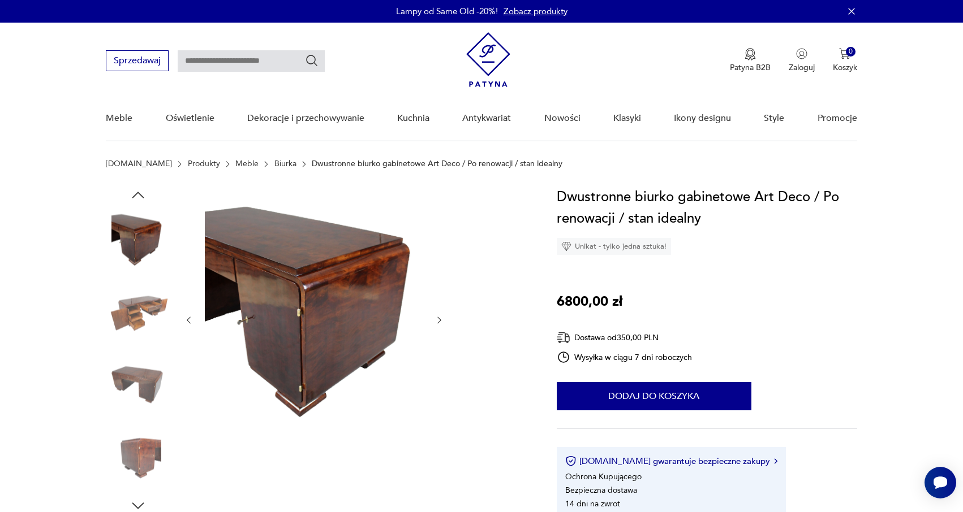
click at [129, 393] on img at bounding box center [138, 385] width 64 height 64
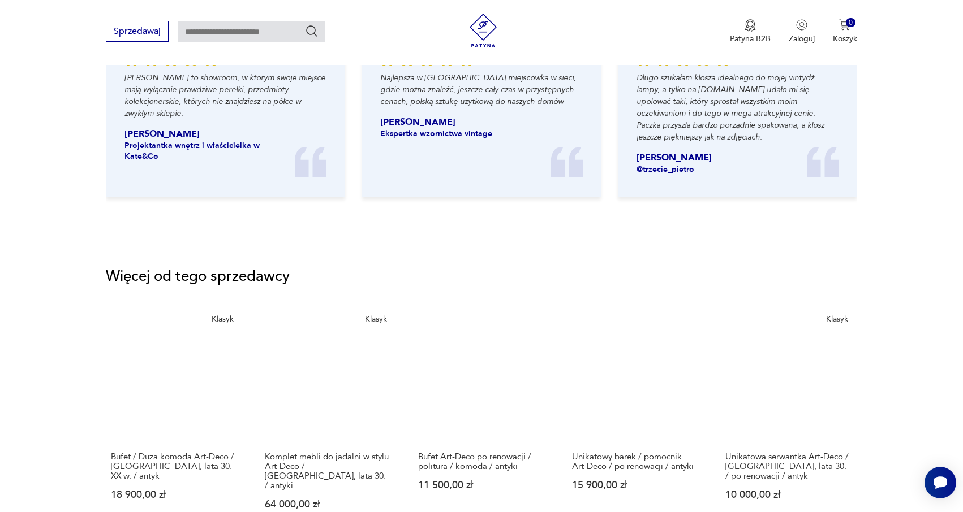
scroll to position [1638, 0]
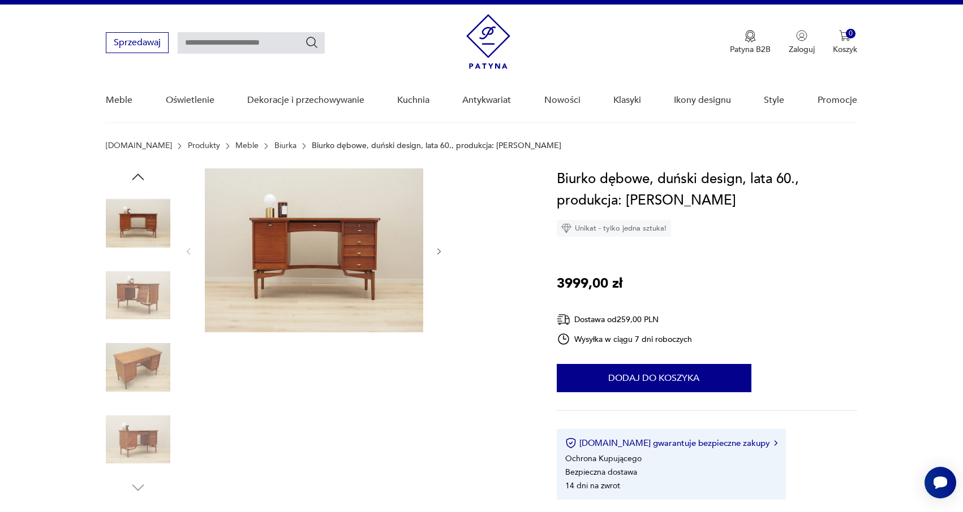
click at [336, 215] on img at bounding box center [314, 251] width 218 height 164
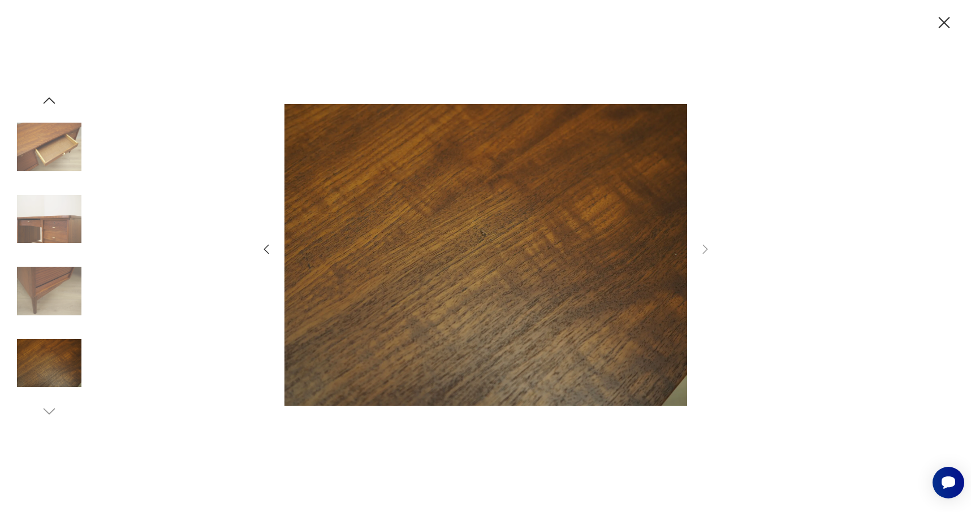
click at [72, 150] on img at bounding box center [49, 147] width 64 height 64
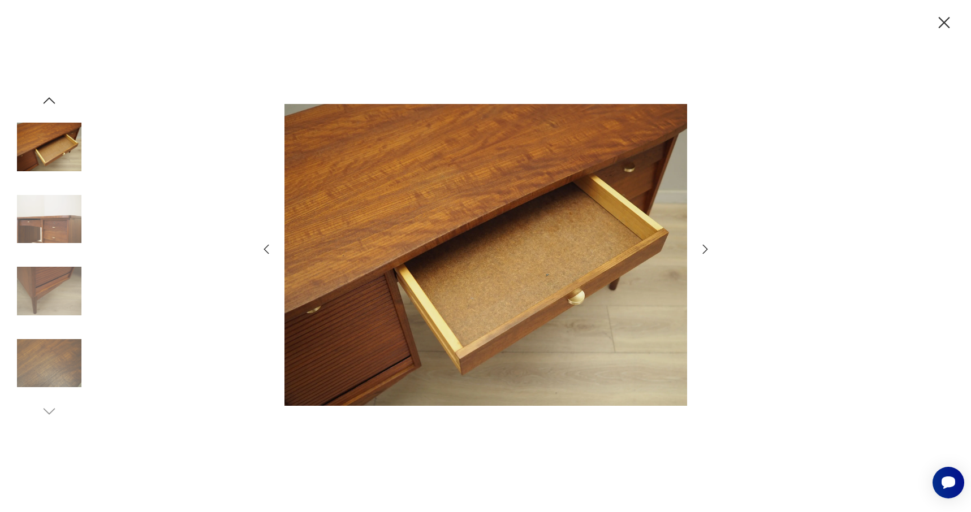
click at [50, 225] on img at bounding box center [49, 219] width 64 height 64
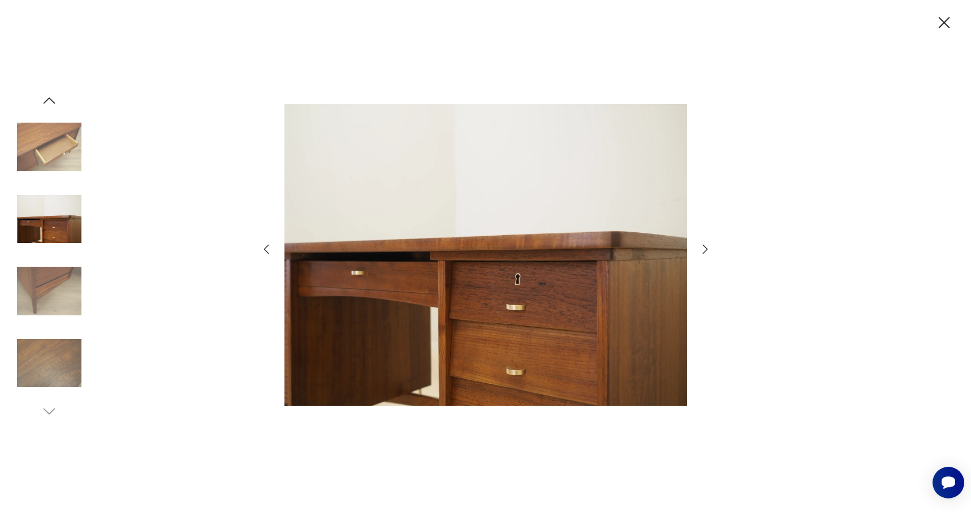
drag, startPoint x: 697, startPoint y: 243, endPoint x: 704, endPoint y: 247, distance: 7.4
click at [699, 243] on div at bounding box center [486, 256] width 452 height 412
click at [704, 247] on icon "button" at bounding box center [706, 250] width 14 height 14
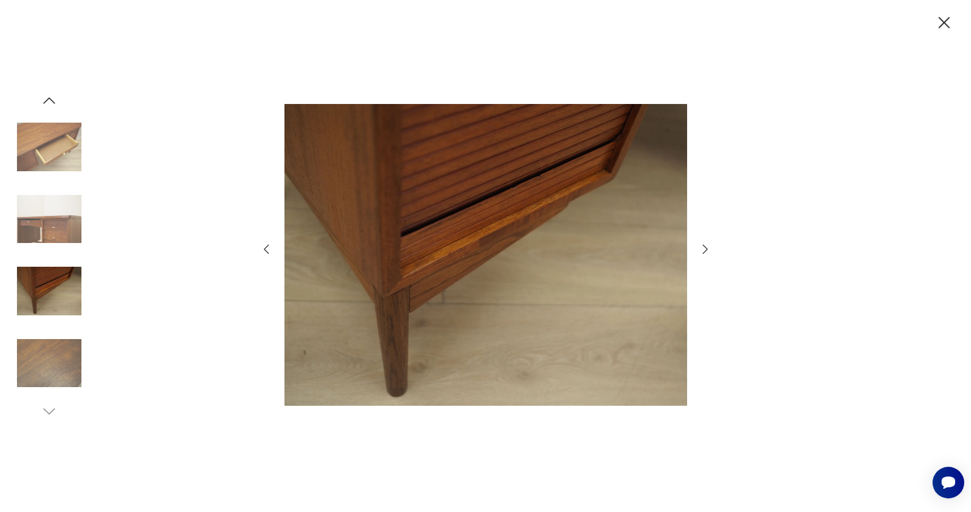
click at [704, 247] on icon "button" at bounding box center [706, 250] width 14 height 14
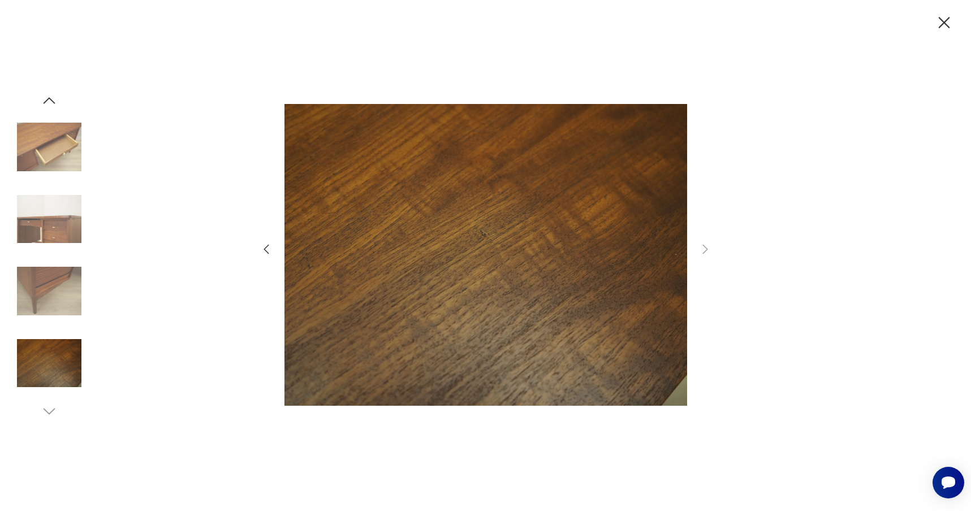
click at [943, 25] on icon "button" at bounding box center [944, 23] width 20 height 20
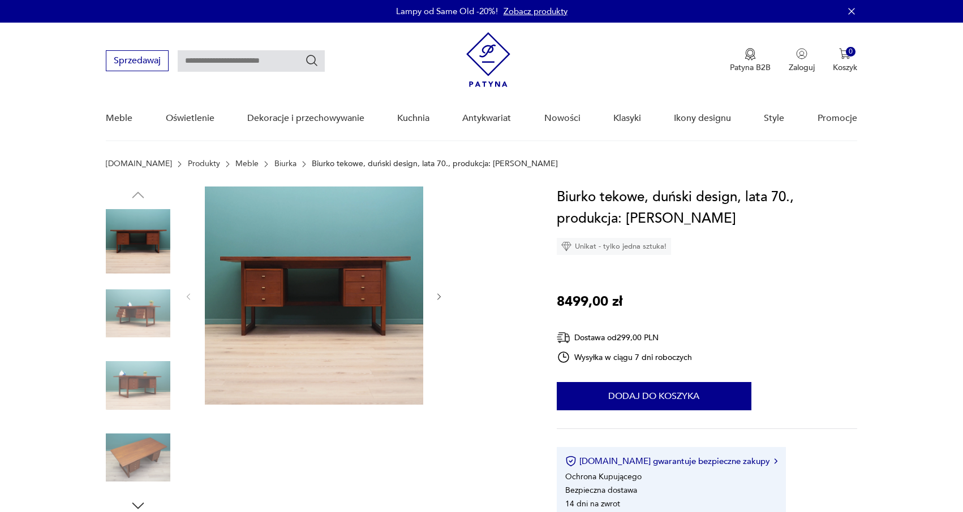
click at [279, 270] on img at bounding box center [314, 296] width 218 height 218
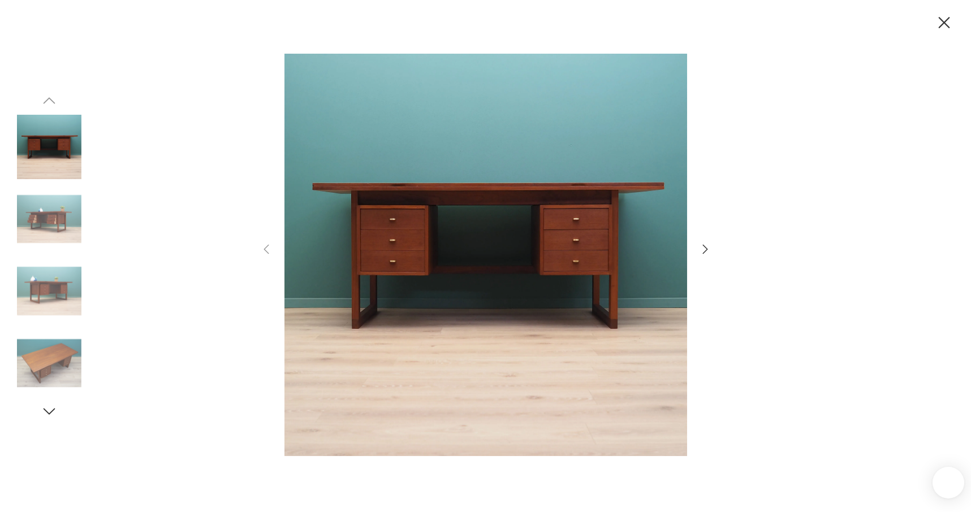
click at [615, 217] on img at bounding box center [485, 255] width 403 height 410
click at [704, 248] on icon "button" at bounding box center [706, 250] width 14 height 14
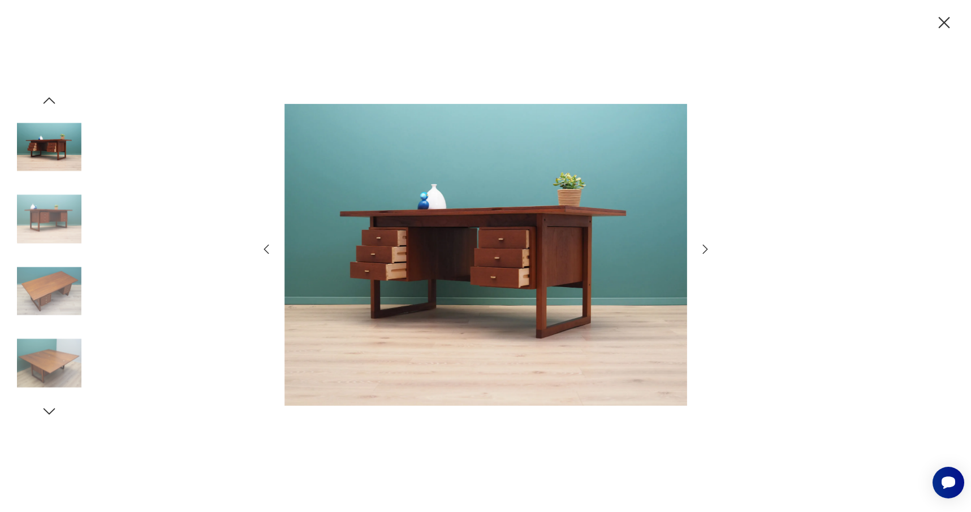
click at [704, 248] on icon "button" at bounding box center [706, 250] width 14 height 14
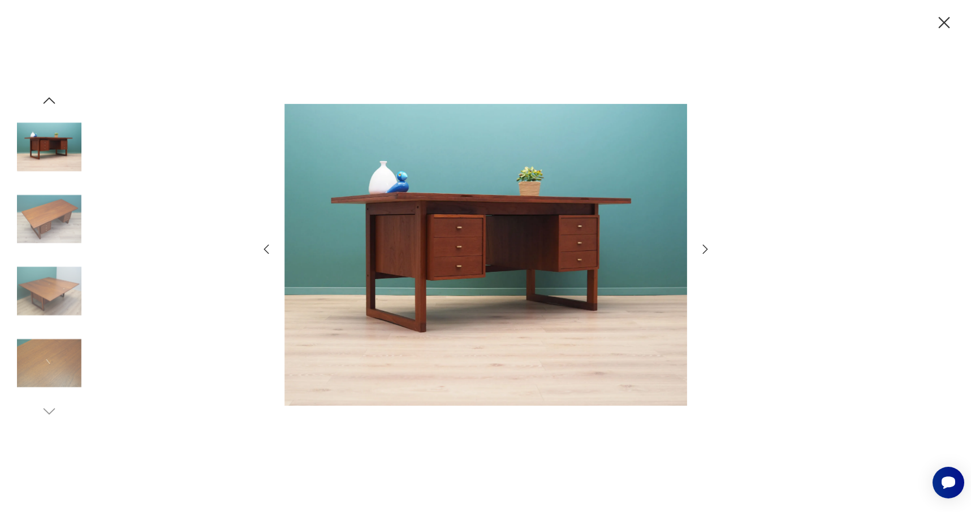
click at [704, 248] on icon "button" at bounding box center [706, 250] width 14 height 14
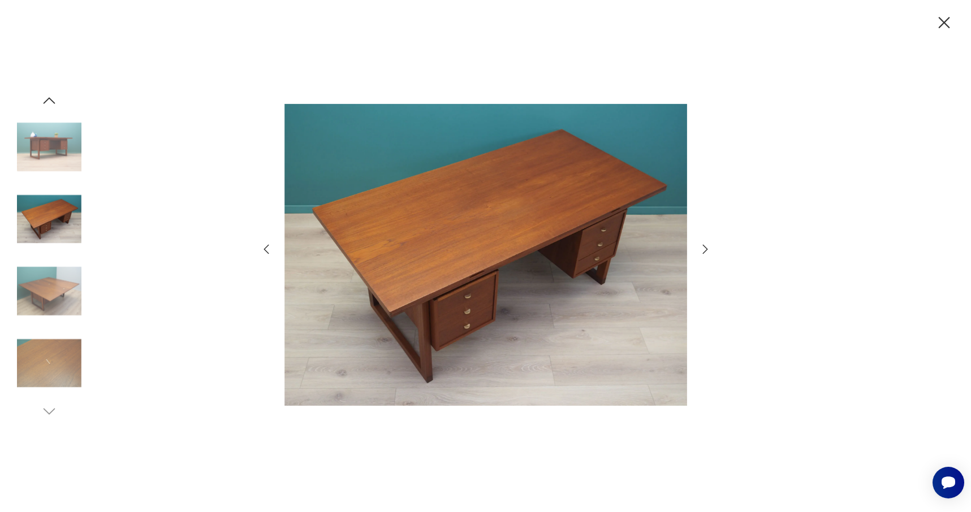
click at [704, 248] on icon "button" at bounding box center [706, 250] width 14 height 14
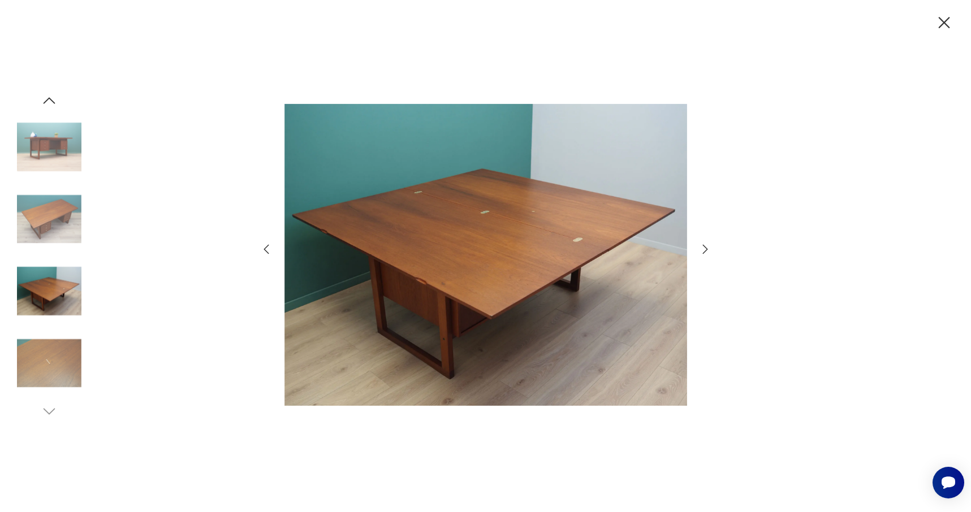
click at [704, 248] on icon "button" at bounding box center [706, 250] width 14 height 14
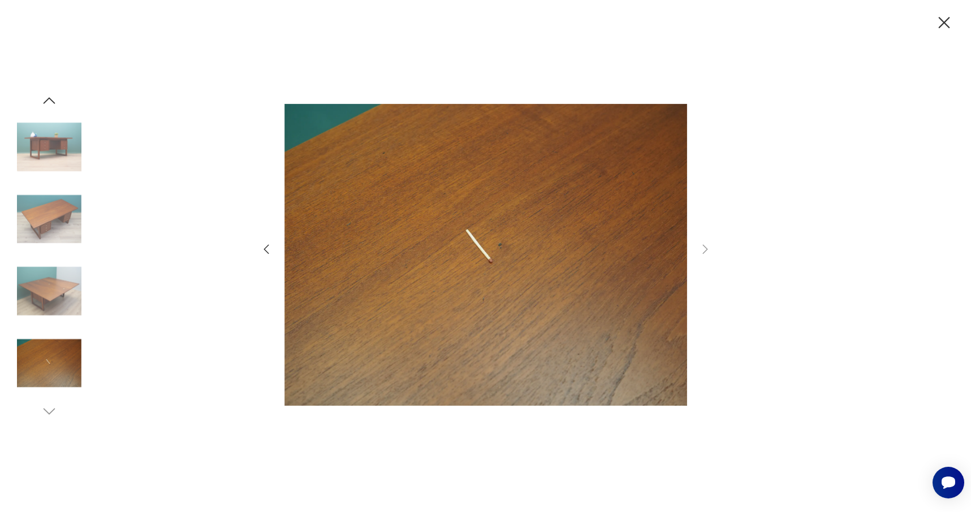
click at [941, 24] on icon "button" at bounding box center [944, 23] width 20 height 20
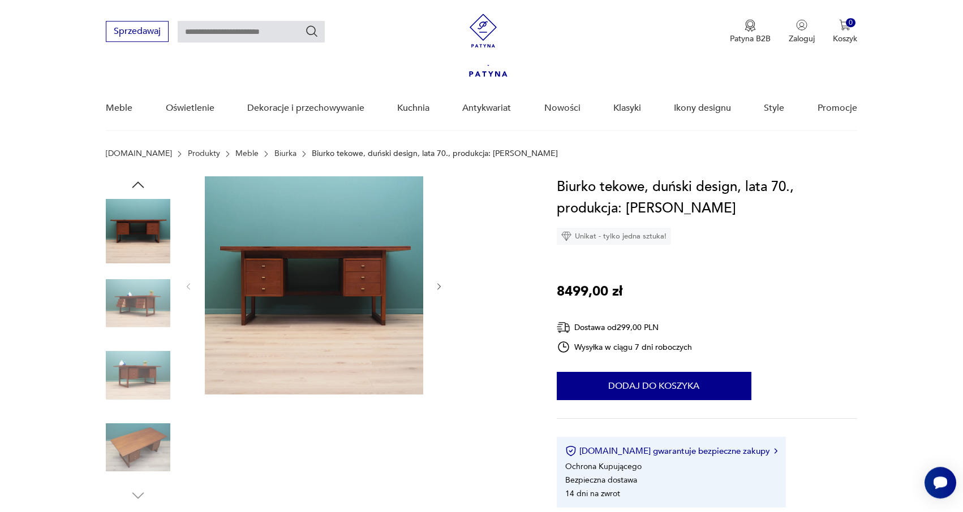
scroll to position [9, 0]
